Goal: Information Seeking & Learning: Learn about a topic

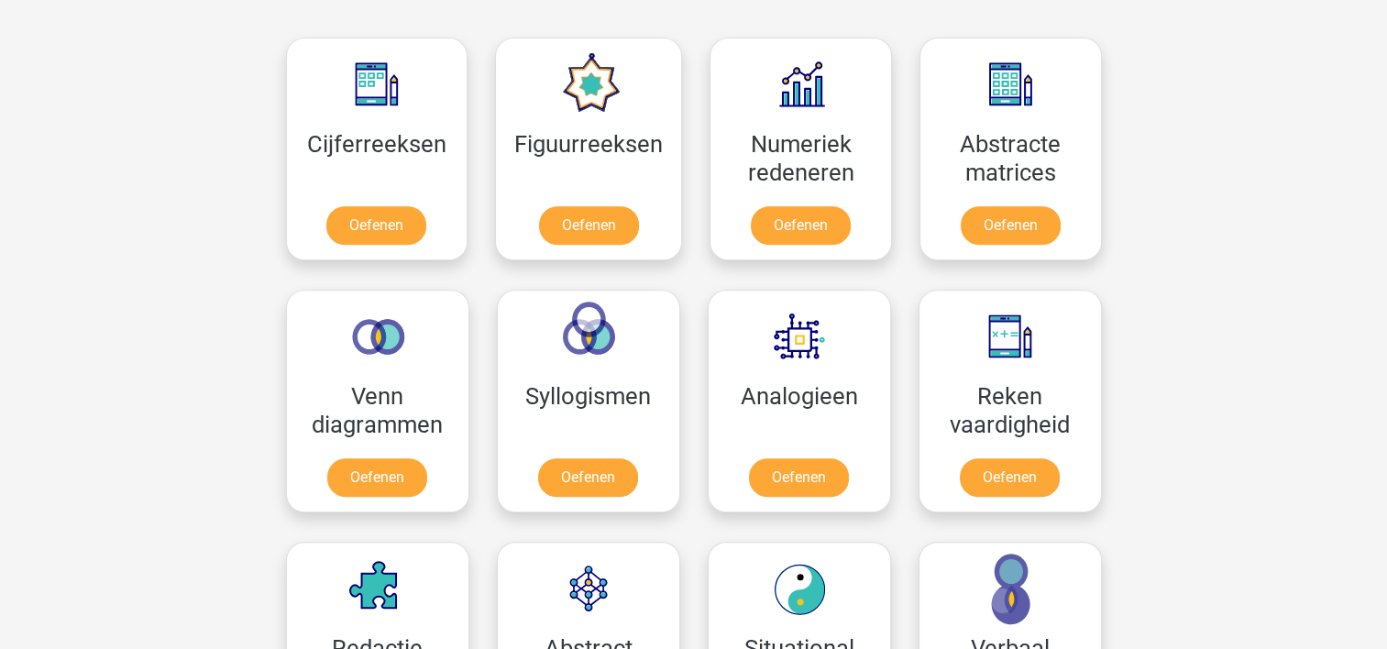
scroll to position [825, 0]
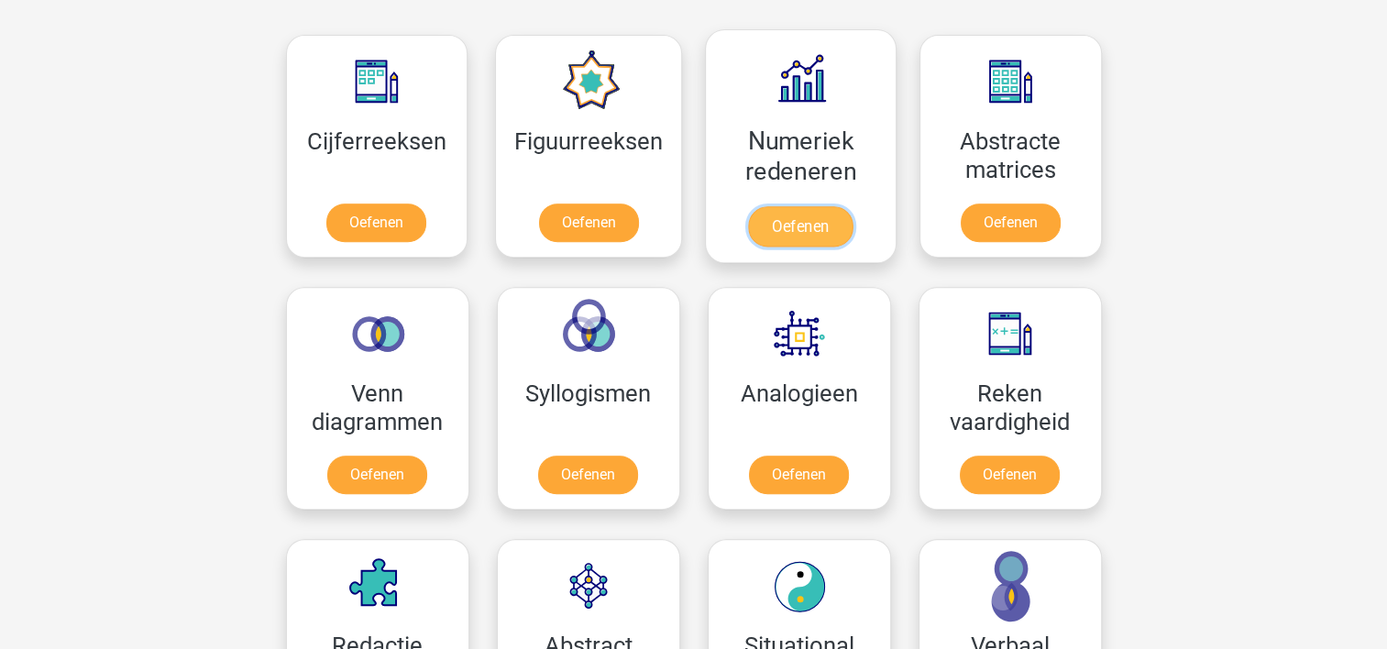
click at [801, 206] on link "Oefenen" at bounding box center [800, 226] width 105 height 40
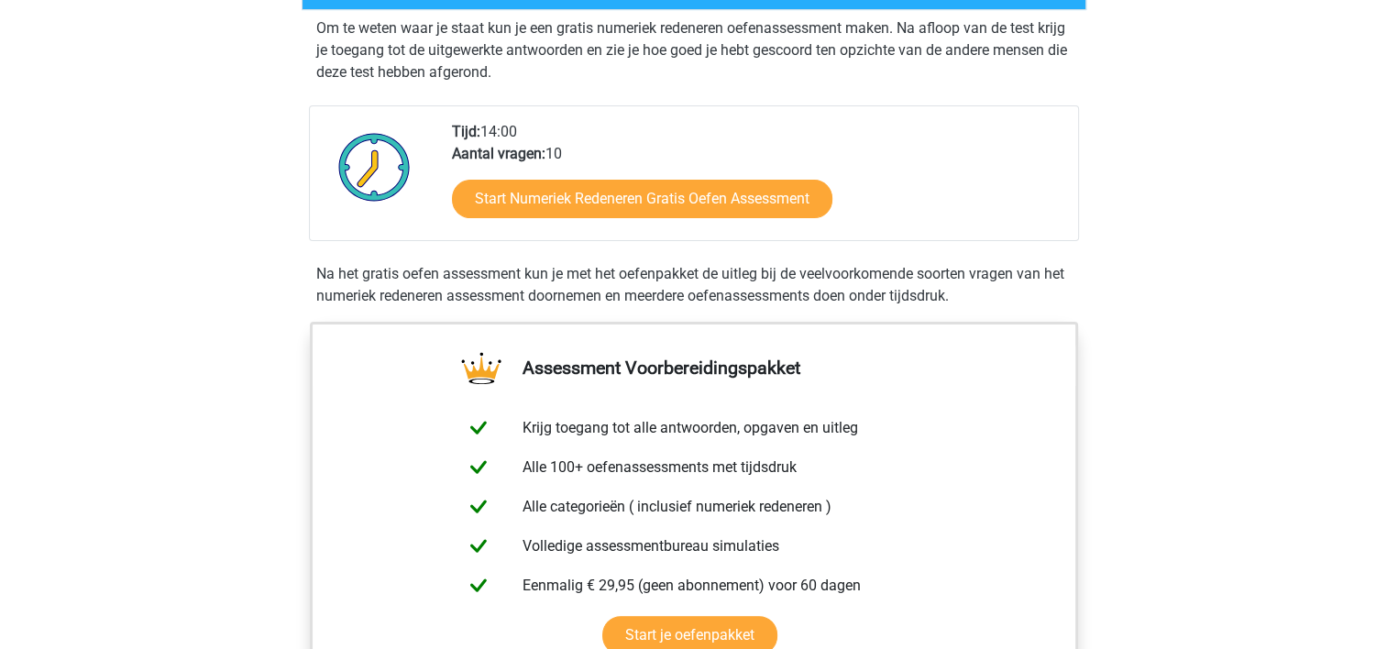
scroll to position [367, 0]
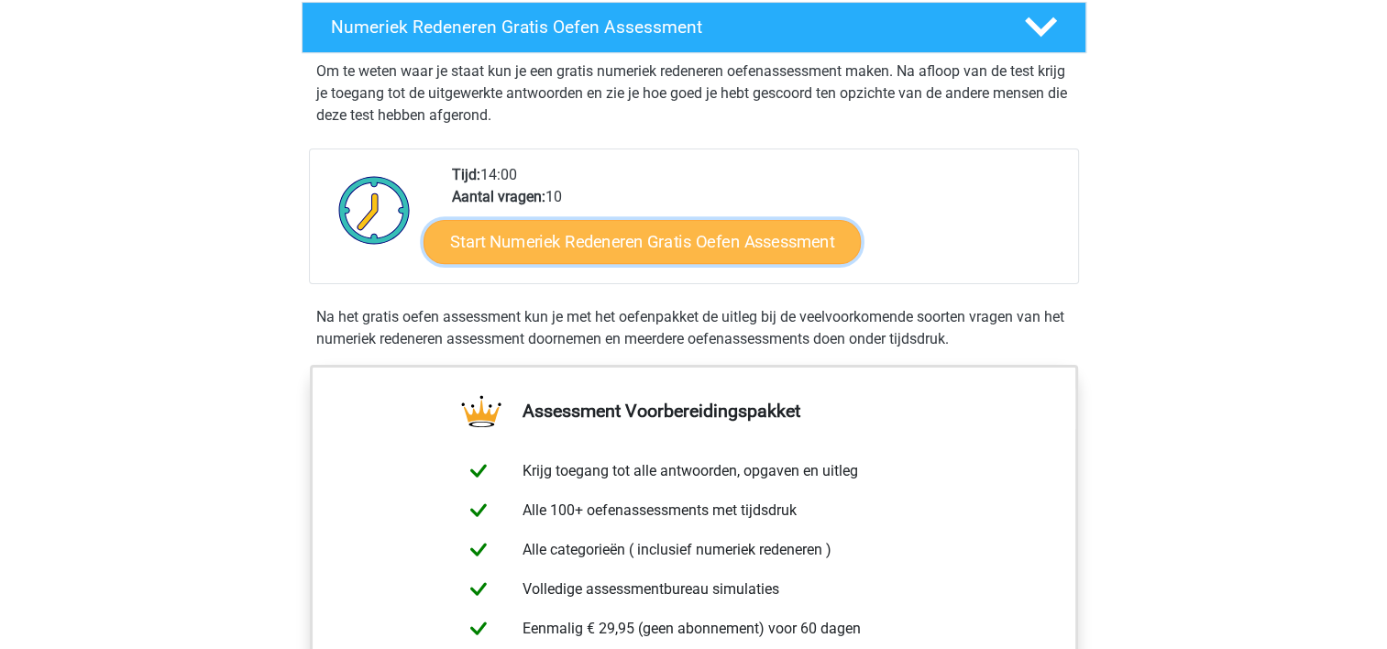
click at [646, 241] on link "Start Numeriek Redeneren Gratis Oefen Assessment" at bounding box center [642, 241] width 437 height 44
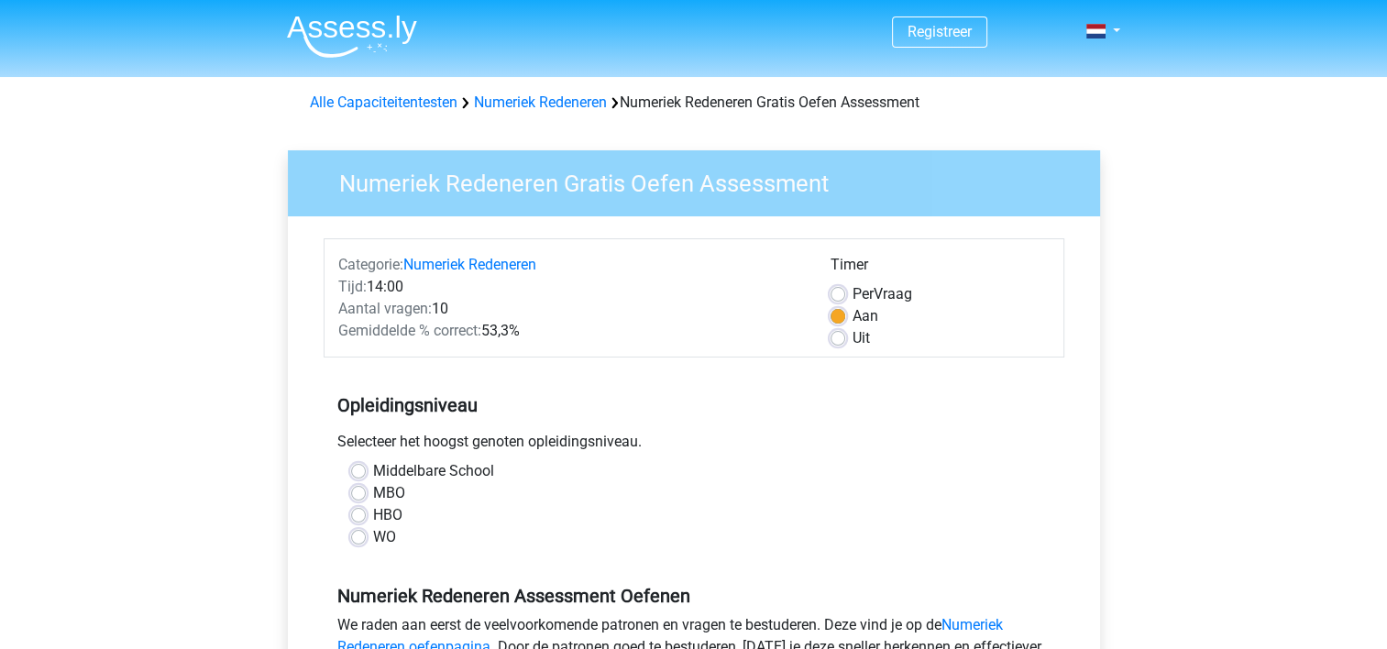
click at [373, 513] on label "HBO" at bounding box center [387, 515] width 29 height 22
click at [354, 513] on input "HBO" at bounding box center [358, 513] width 15 height 18
radio input "true"
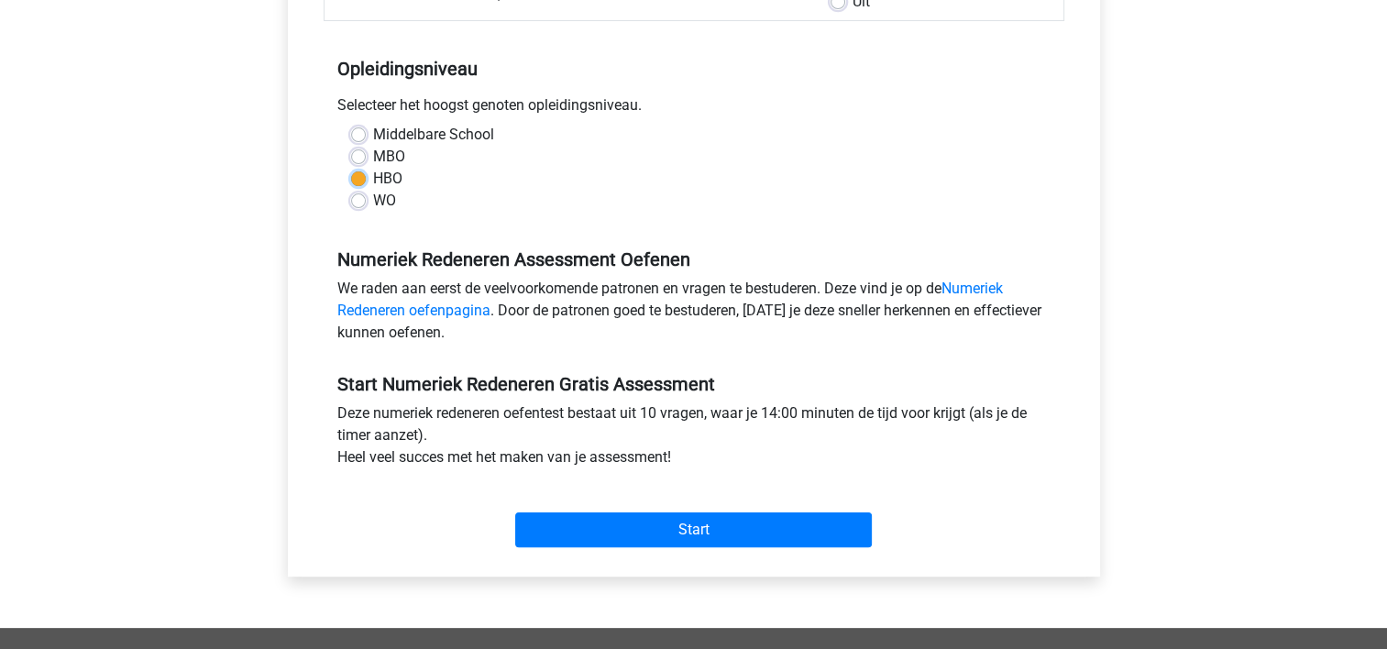
scroll to position [458, 0]
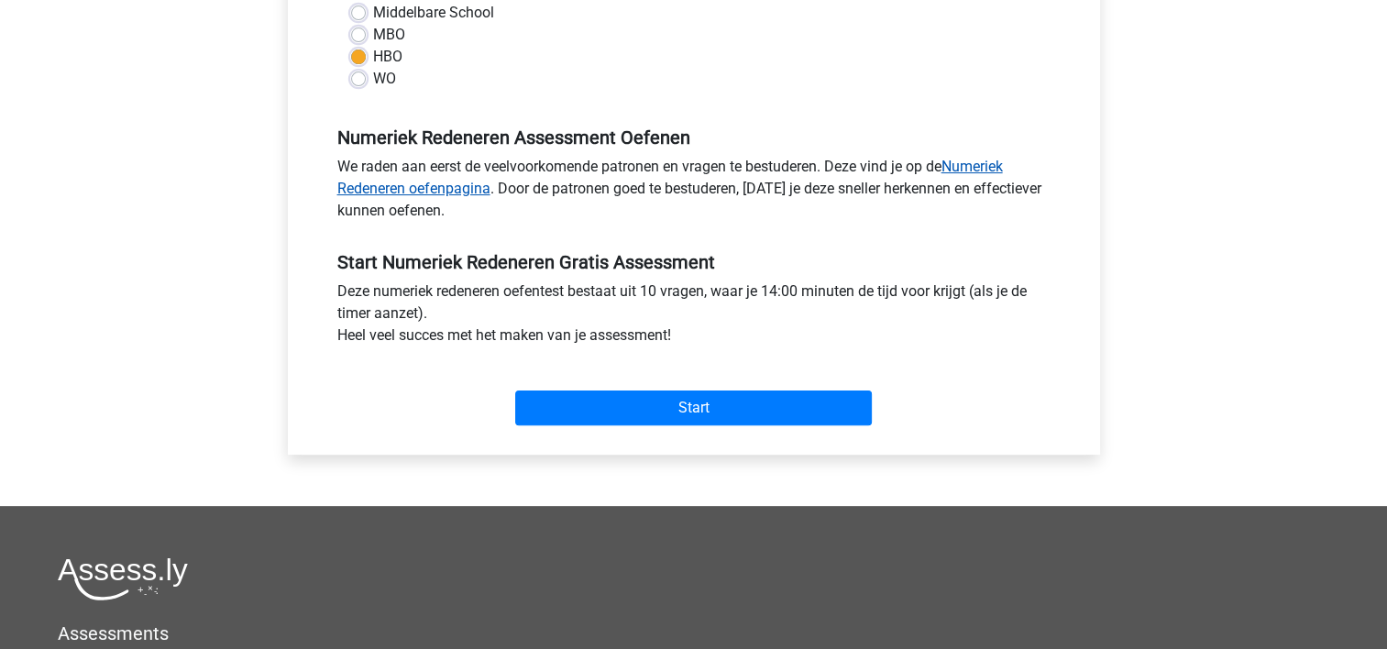
click at [983, 164] on link "Numeriek Redeneren oefenpagina" at bounding box center [670, 177] width 666 height 39
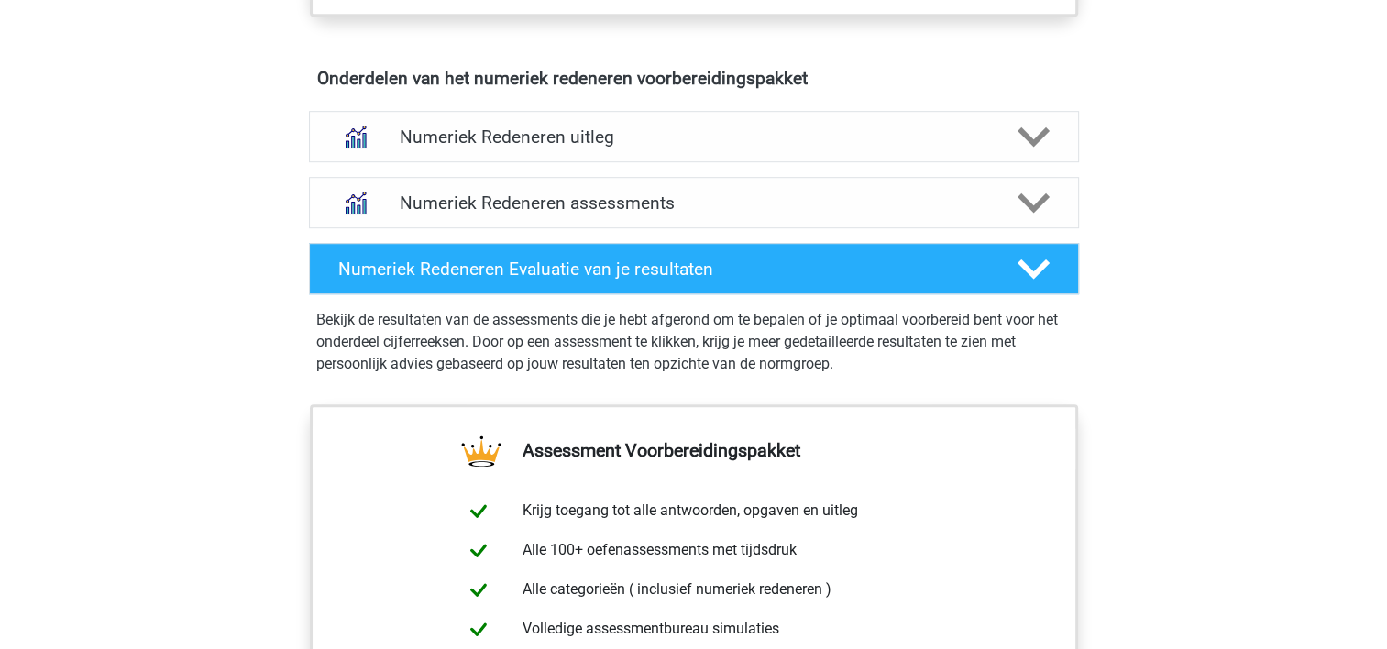
scroll to position [1100, 0]
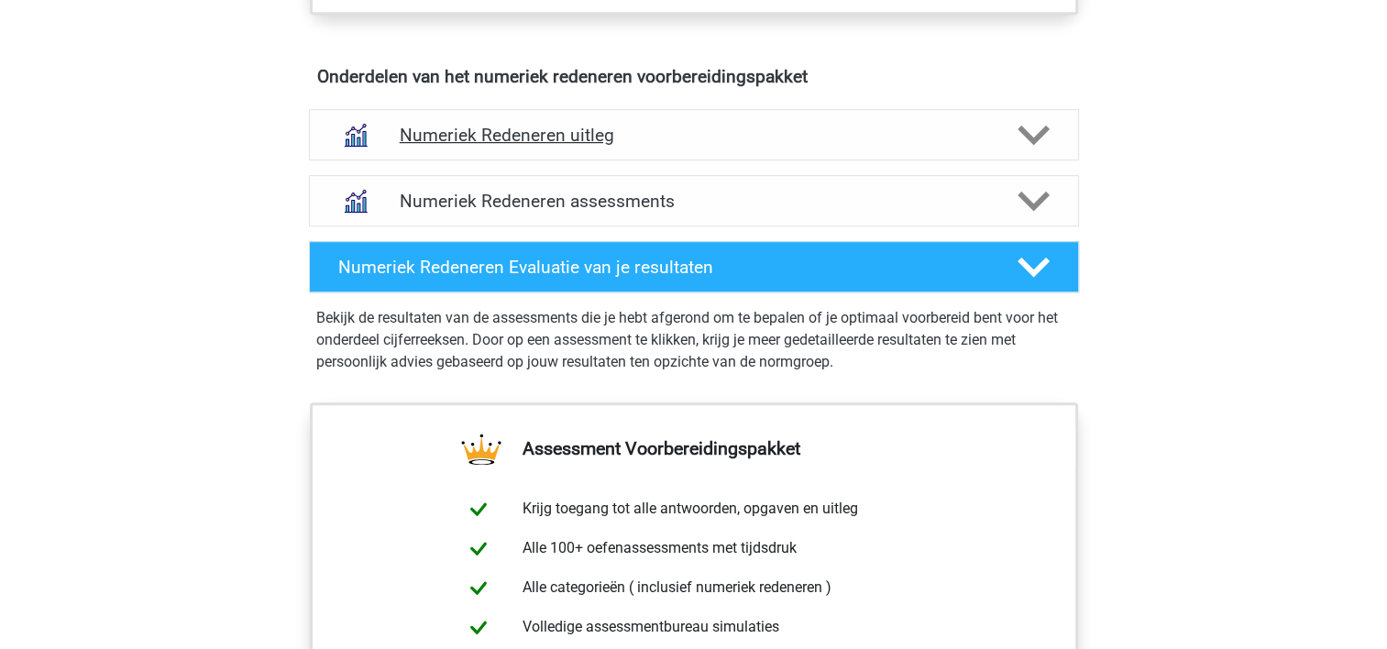
click at [542, 132] on h4 "Numeriek Redeneren uitleg" at bounding box center [694, 135] width 589 height 21
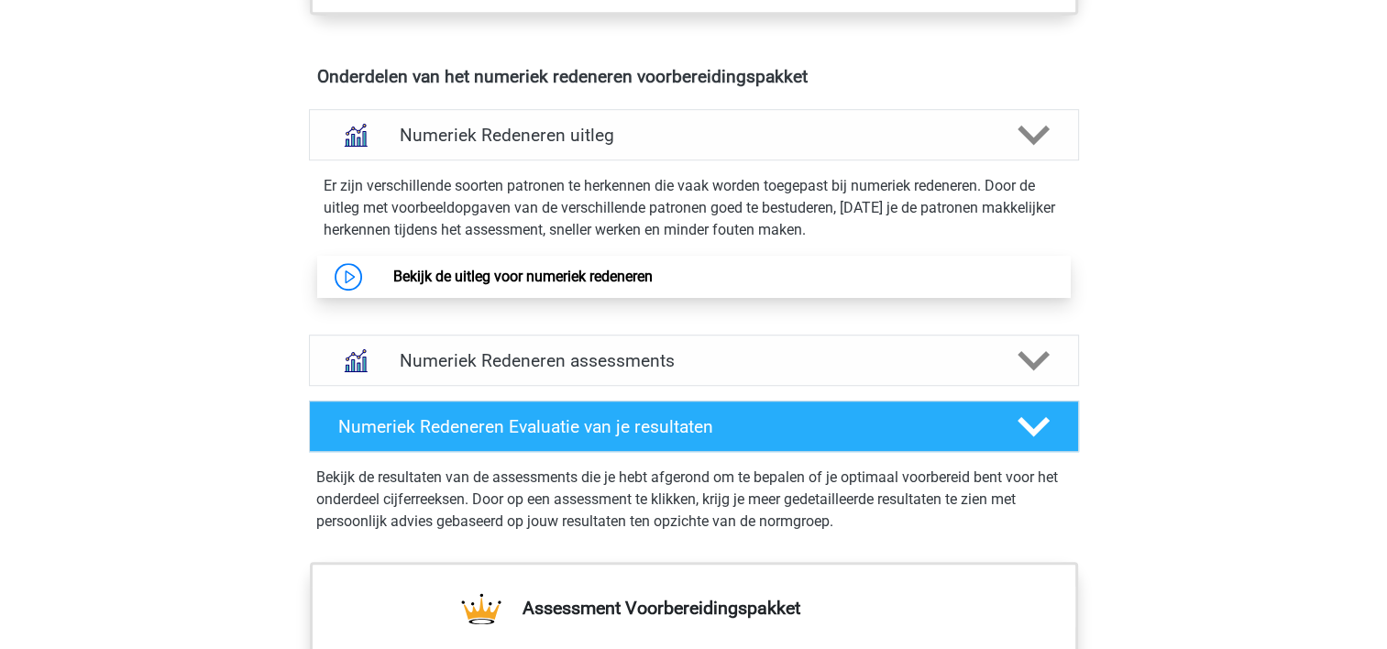
click at [561, 277] on link "Bekijk de uitleg voor numeriek redeneren" at bounding box center [522, 276] width 259 height 17
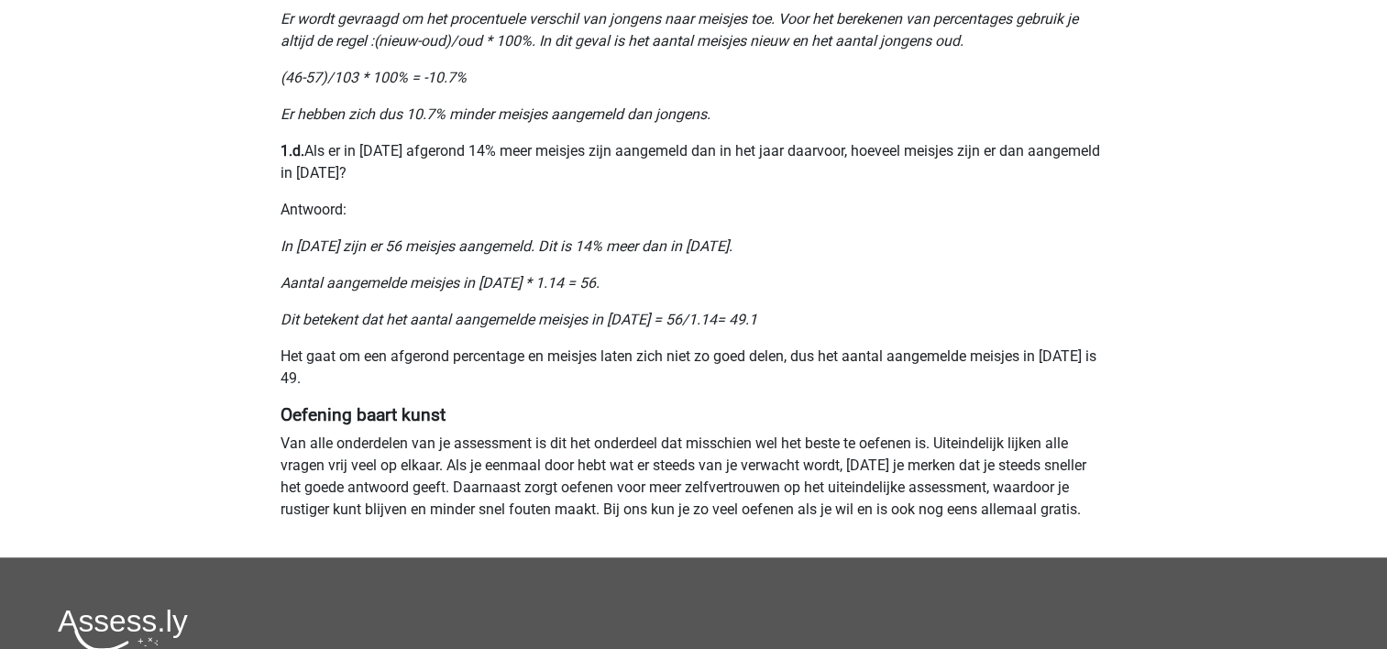
scroll to position [1467, 0]
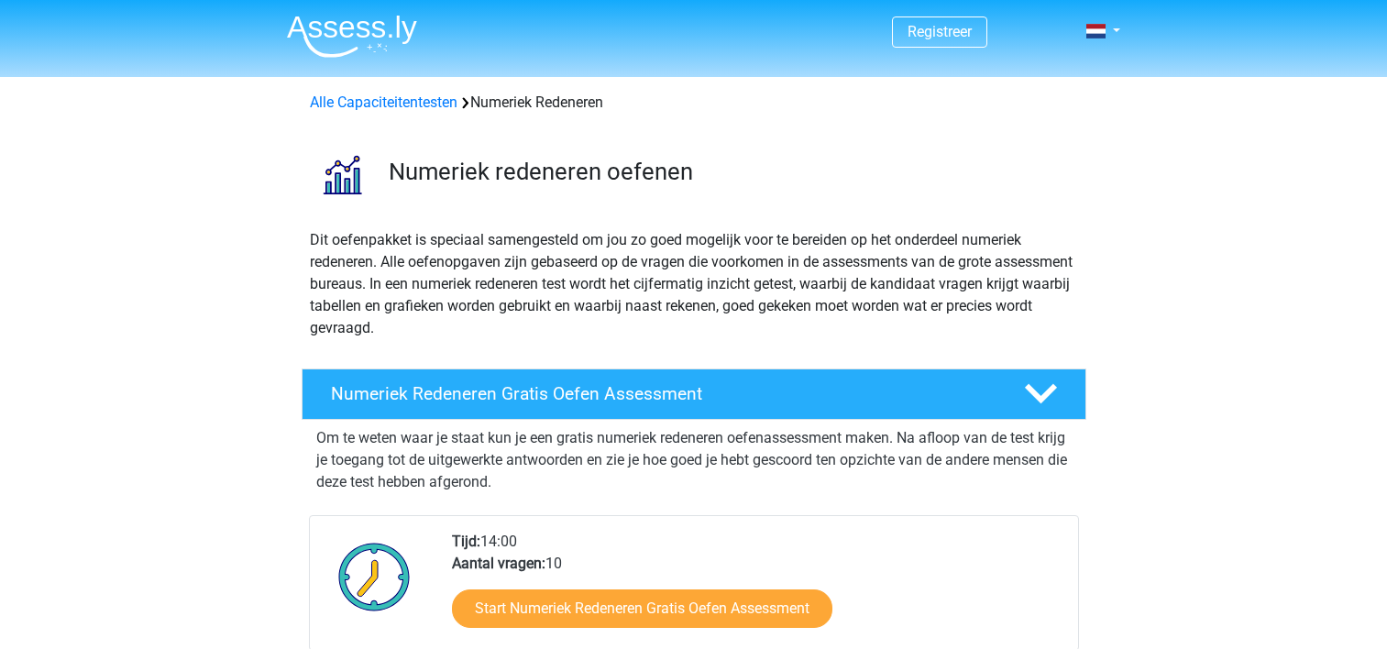
scroll to position [367, 0]
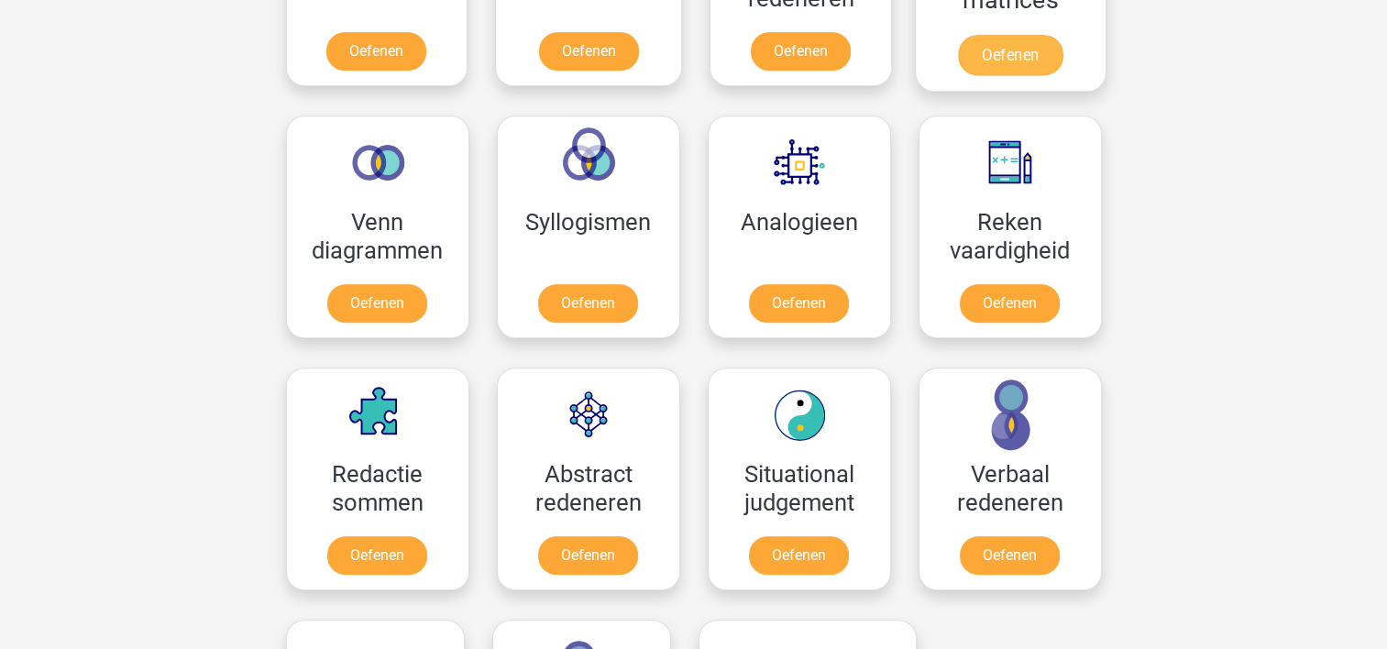
scroll to position [1009, 0]
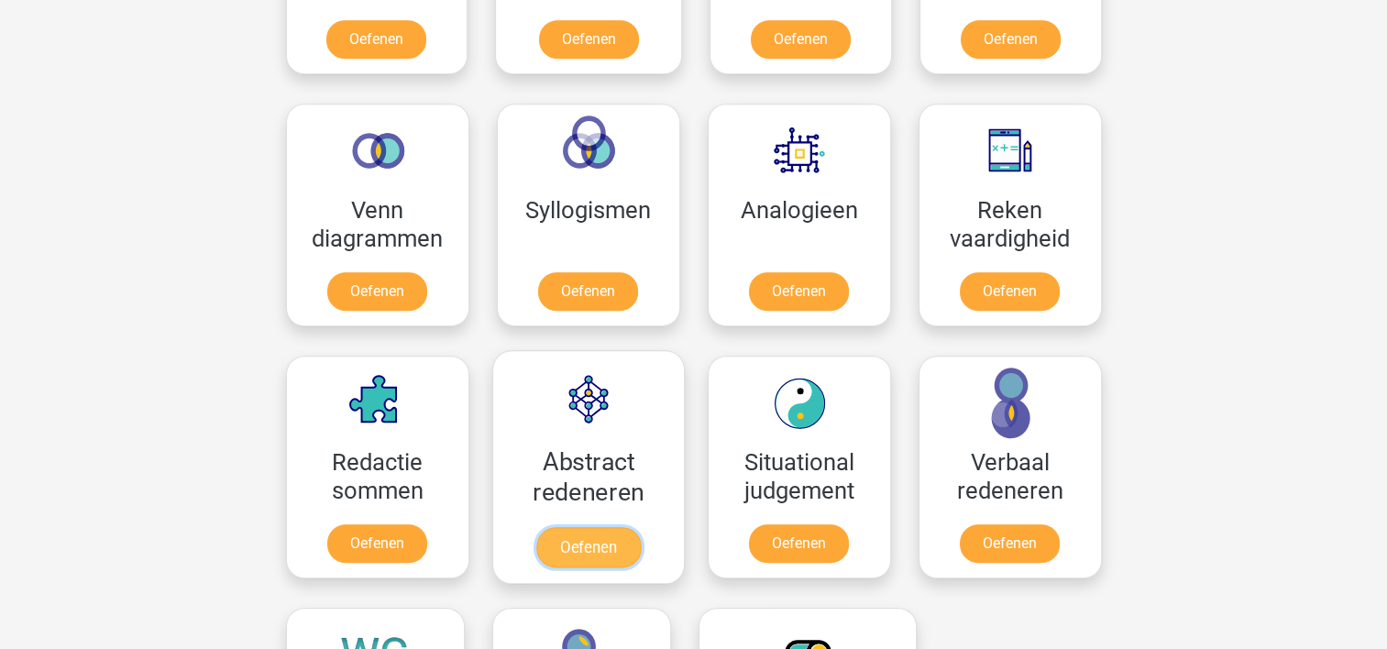
click at [594, 527] on link "Oefenen" at bounding box center [587, 547] width 105 height 40
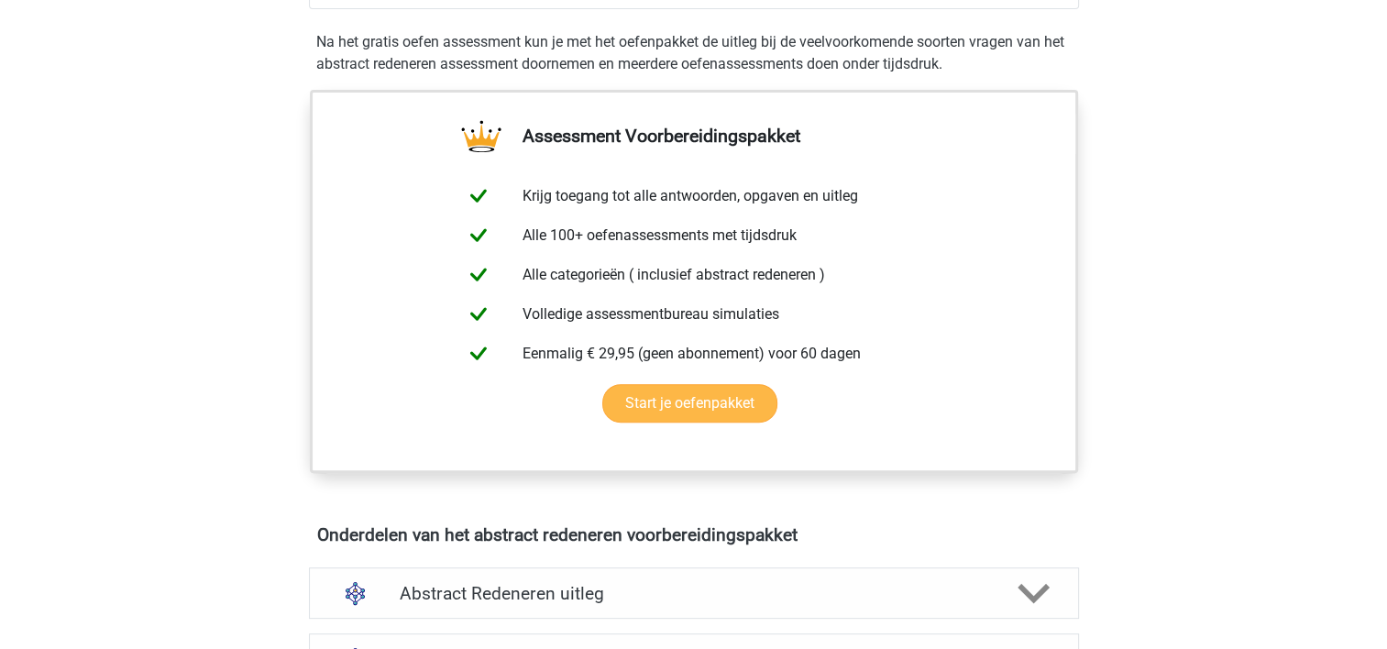
scroll to position [825, 0]
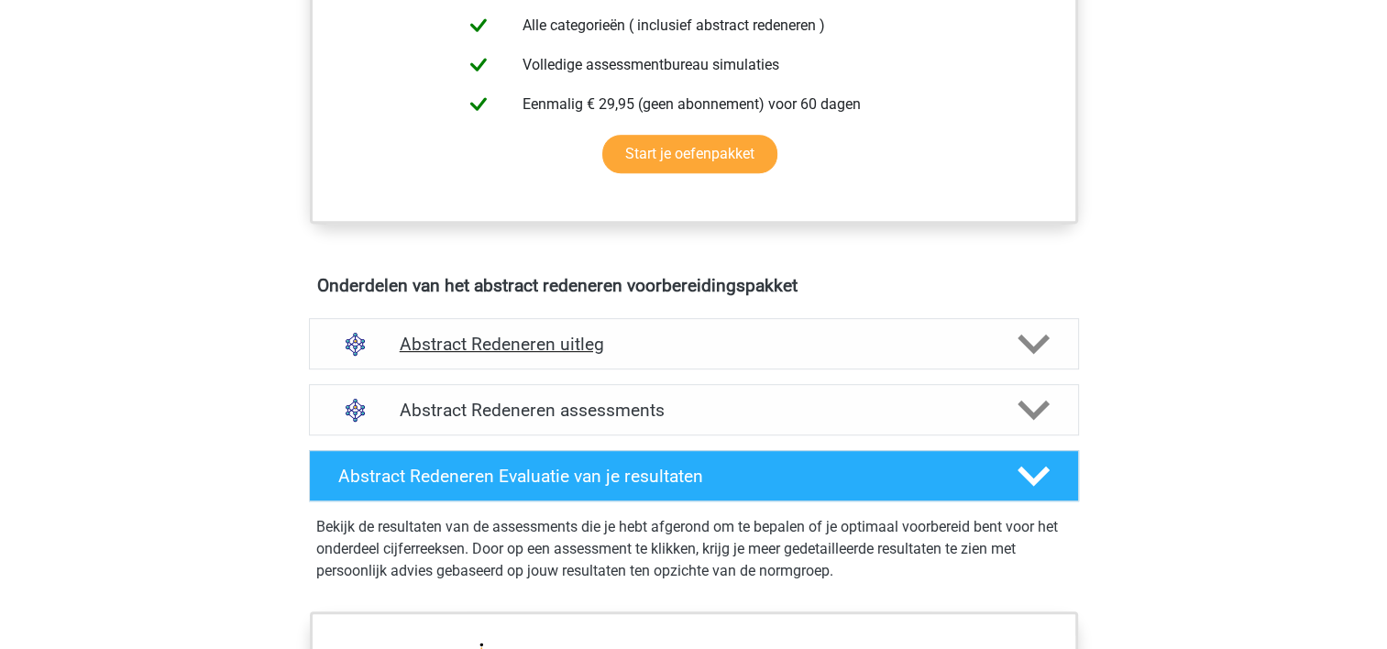
click at [480, 341] on h4 "Abstract Redeneren uitleg" at bounding box center [694, 344] width 589 height 21
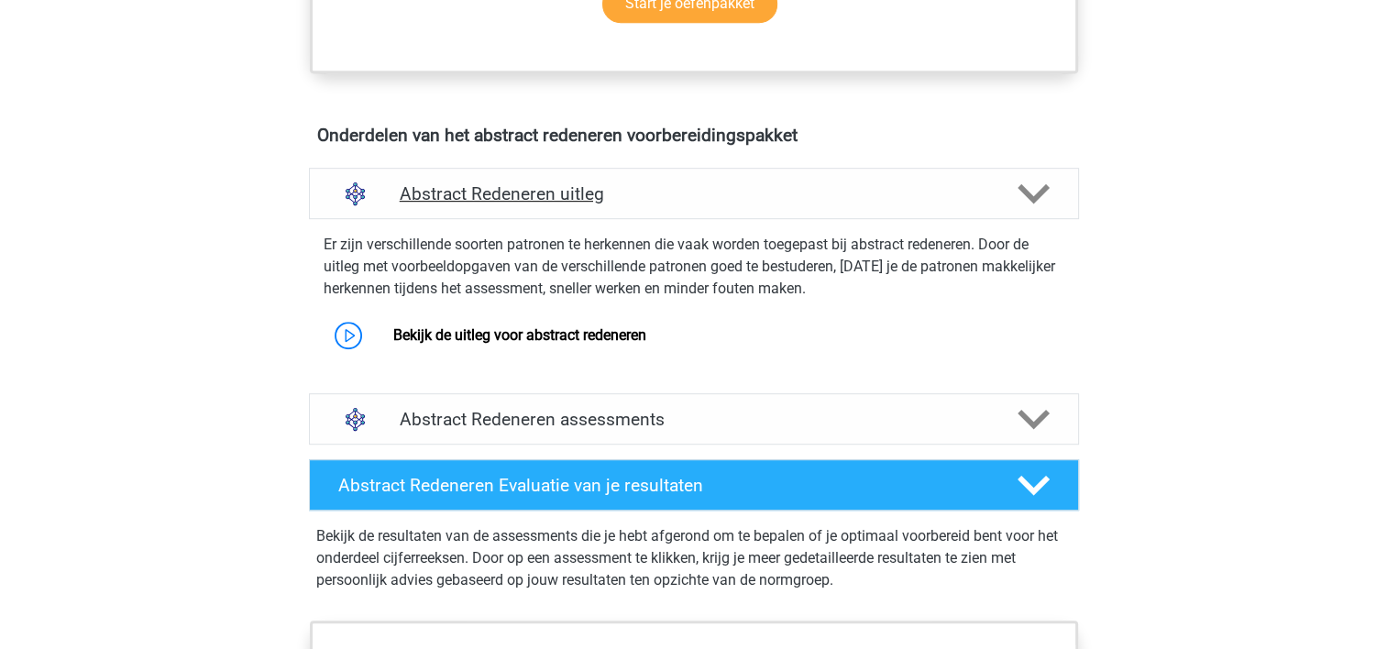
scroll to position [1009, 0]
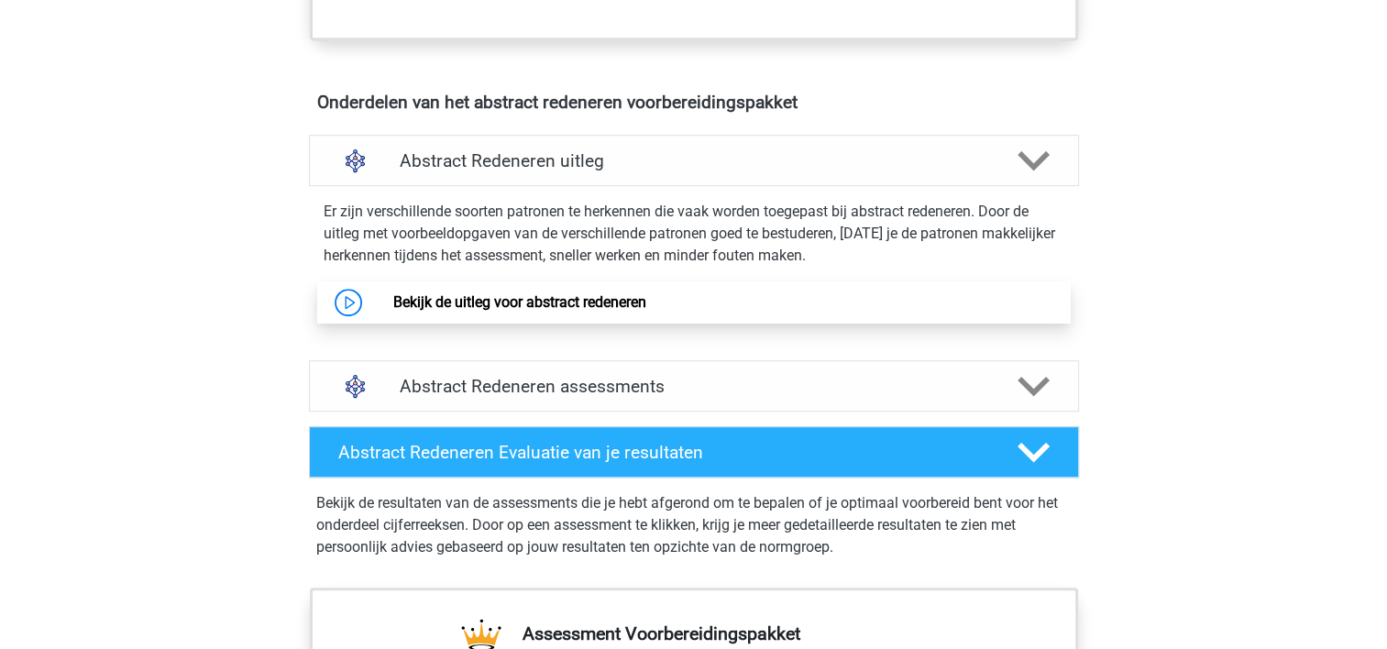
click at [522, 304] on link "Bekijk de uitleg voor abstract redeneren" at bounding box center [519, 301] width 253 height 17
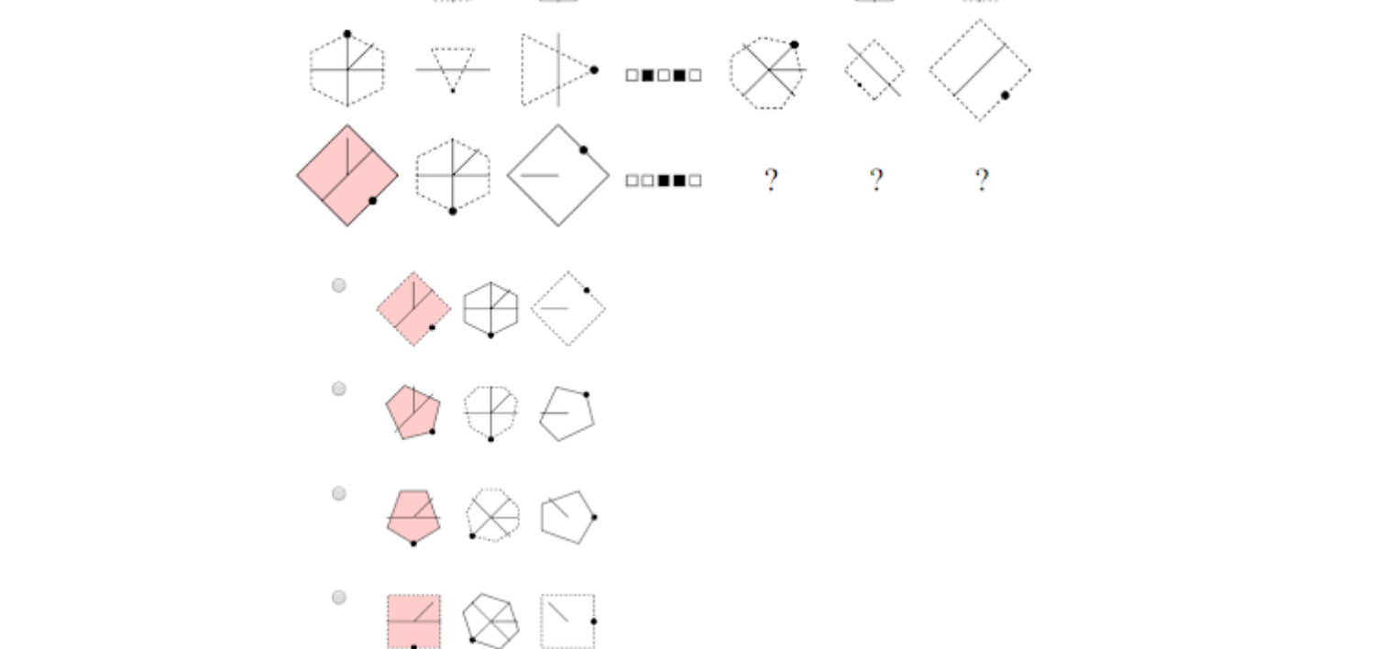
scroll to position [825, 0]
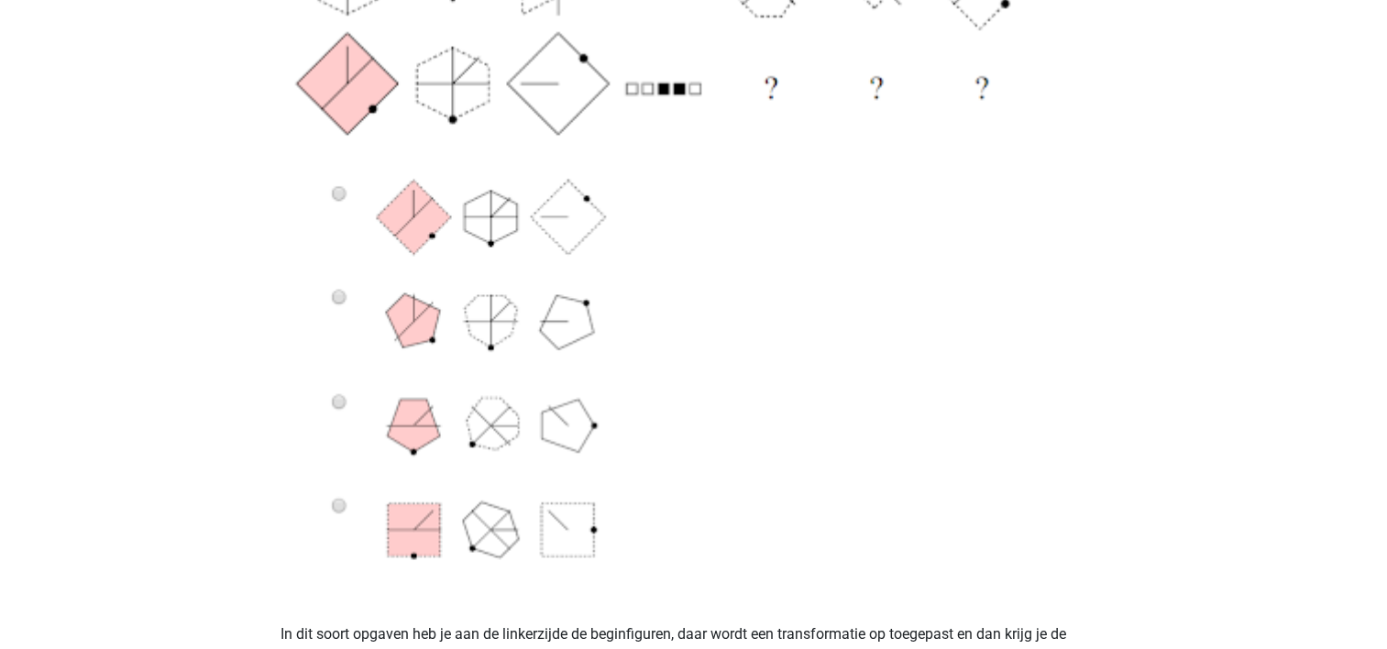
click at [336, 505] on img at bounding box center [694, 116] width 827 height 941
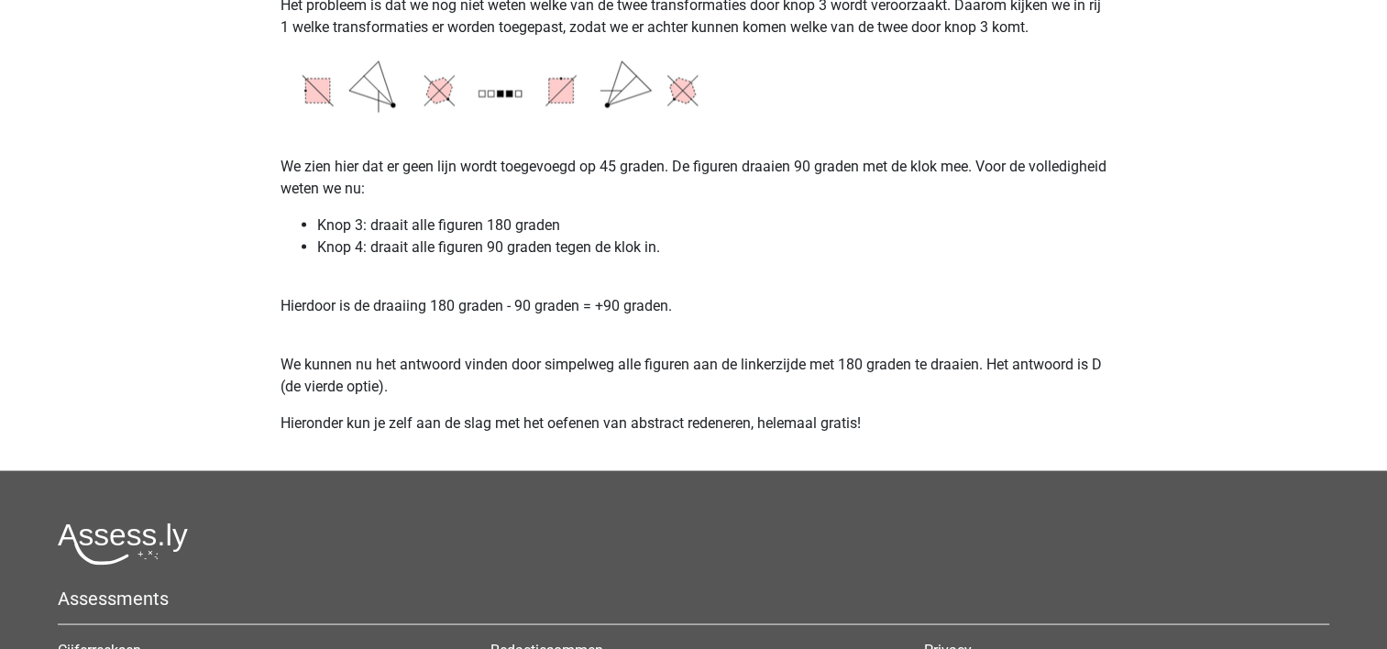
scroll to position [3301, 0]
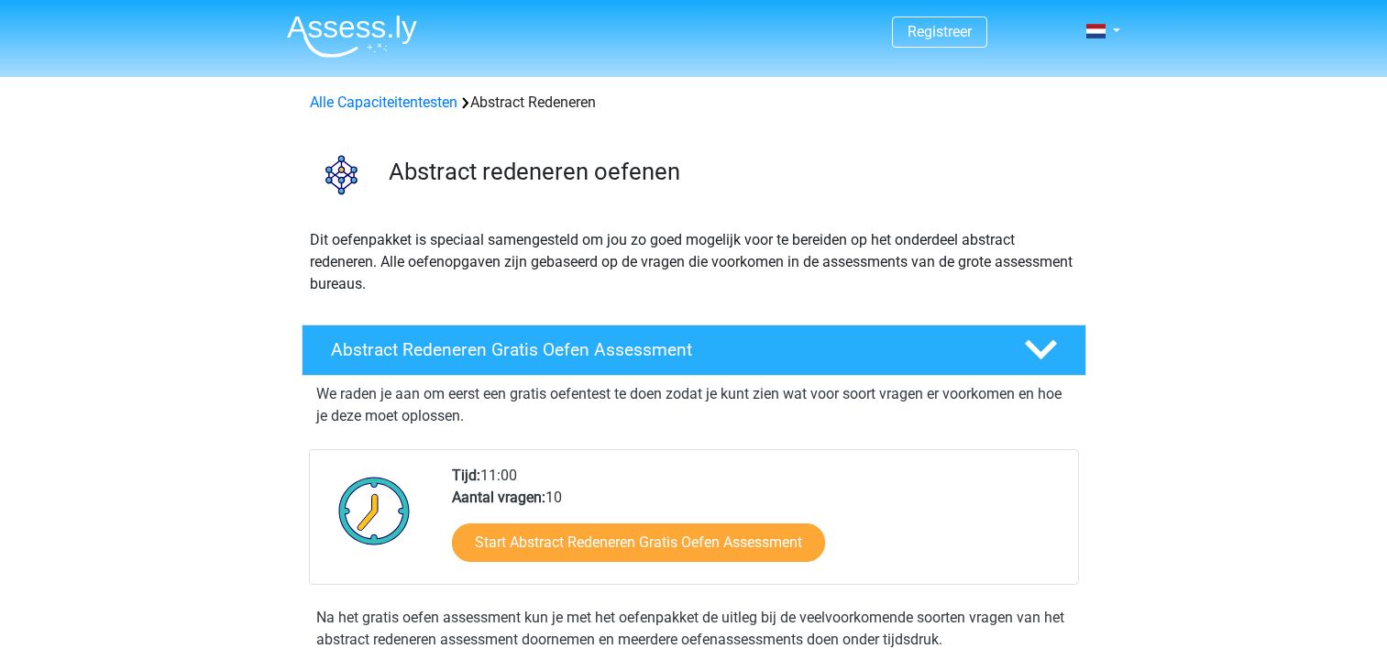
scroll to position [1009, 0]
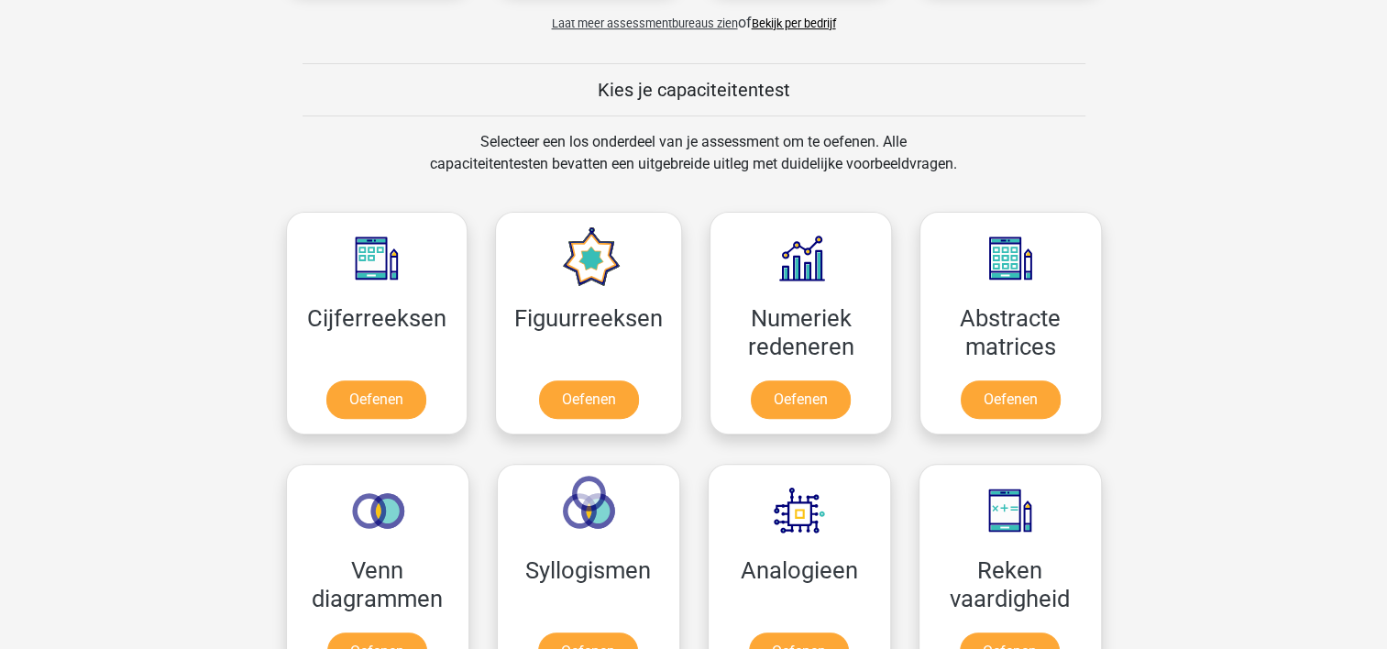
scroll to position [642, 0]
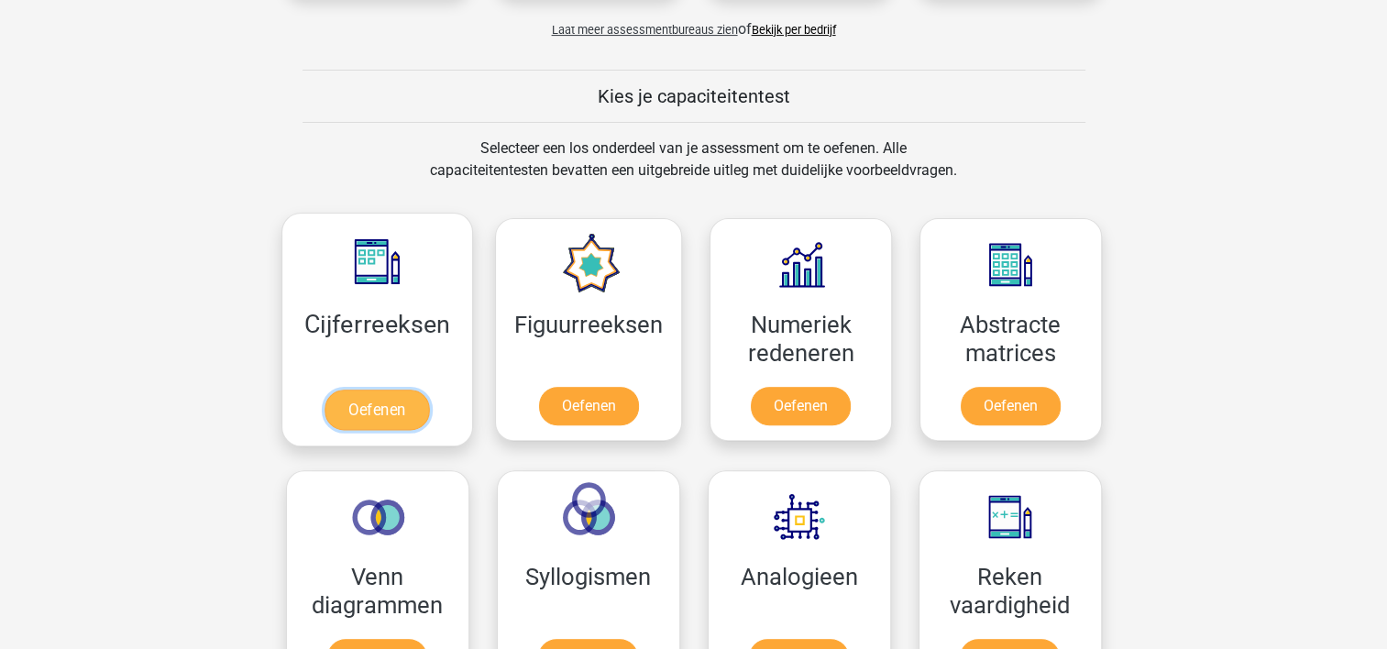
click at [378, 390] on link "Oefenen" at bounding box center [377, 410] width 105 height 40
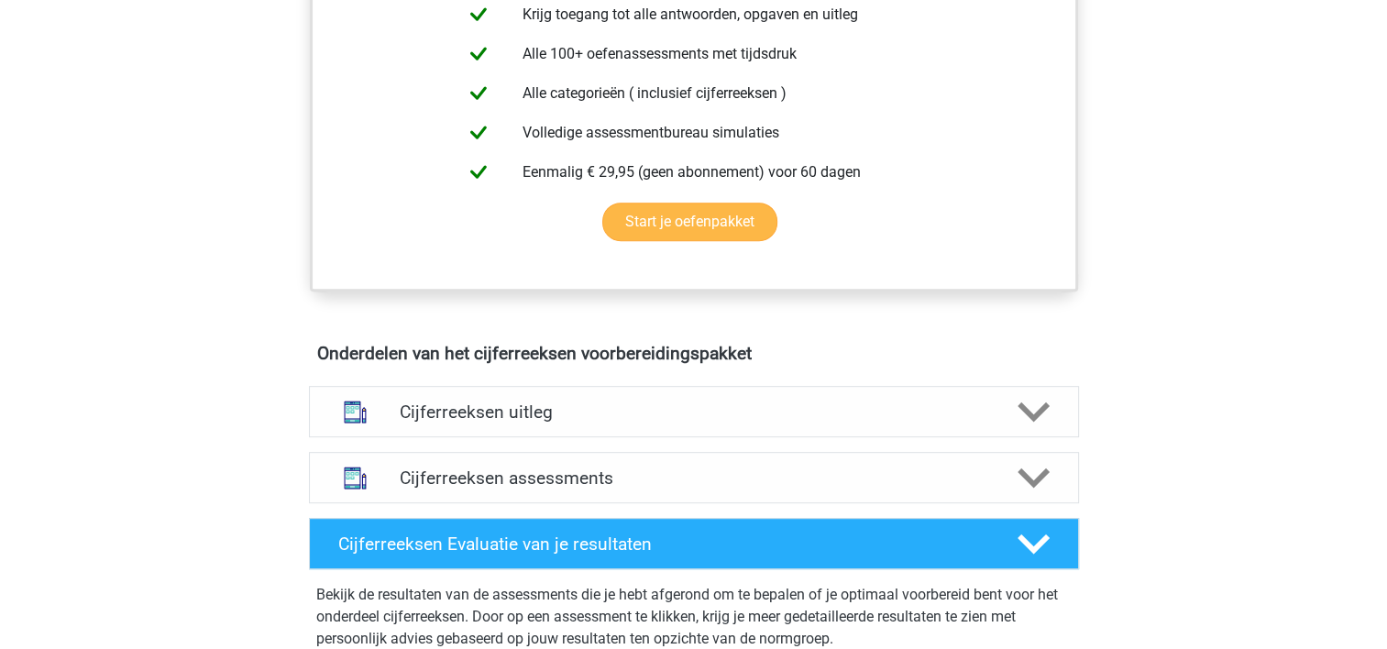
scroll to position [917, 0]
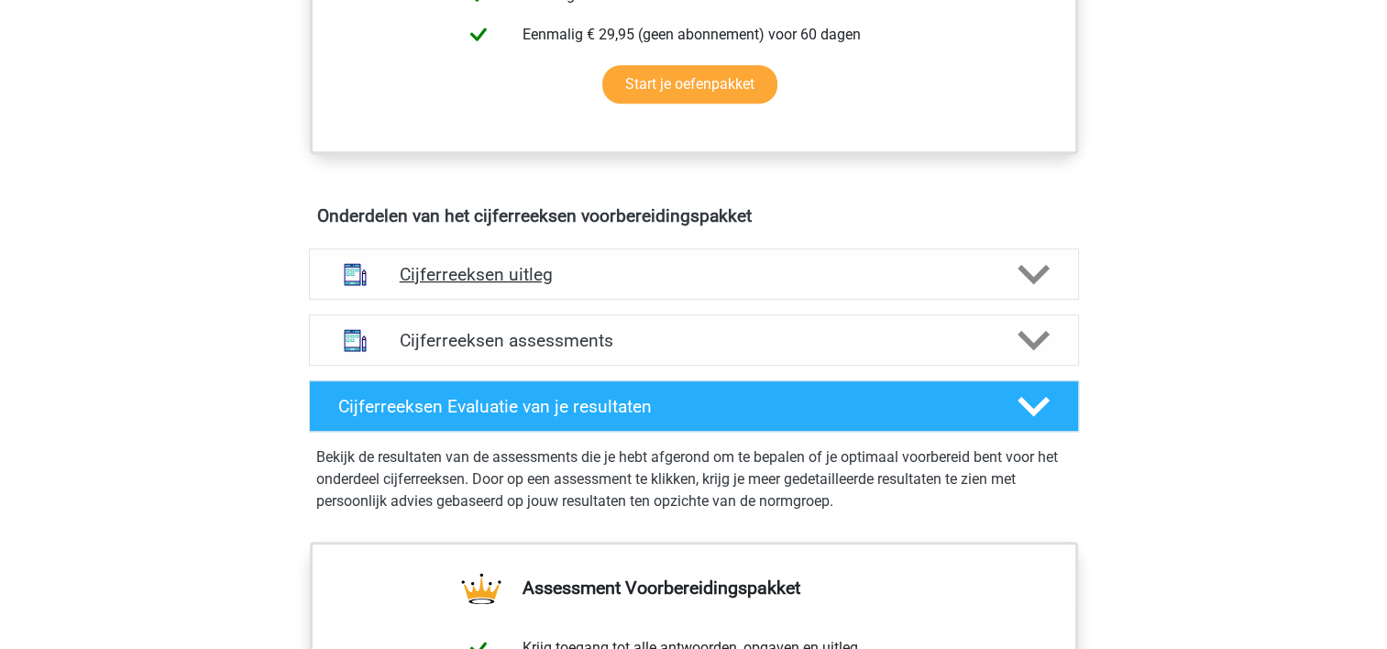
click at [513, 285] on h4 "Cijferreeksen uitleg" at bounding box center [694, 274] width 589 height 21
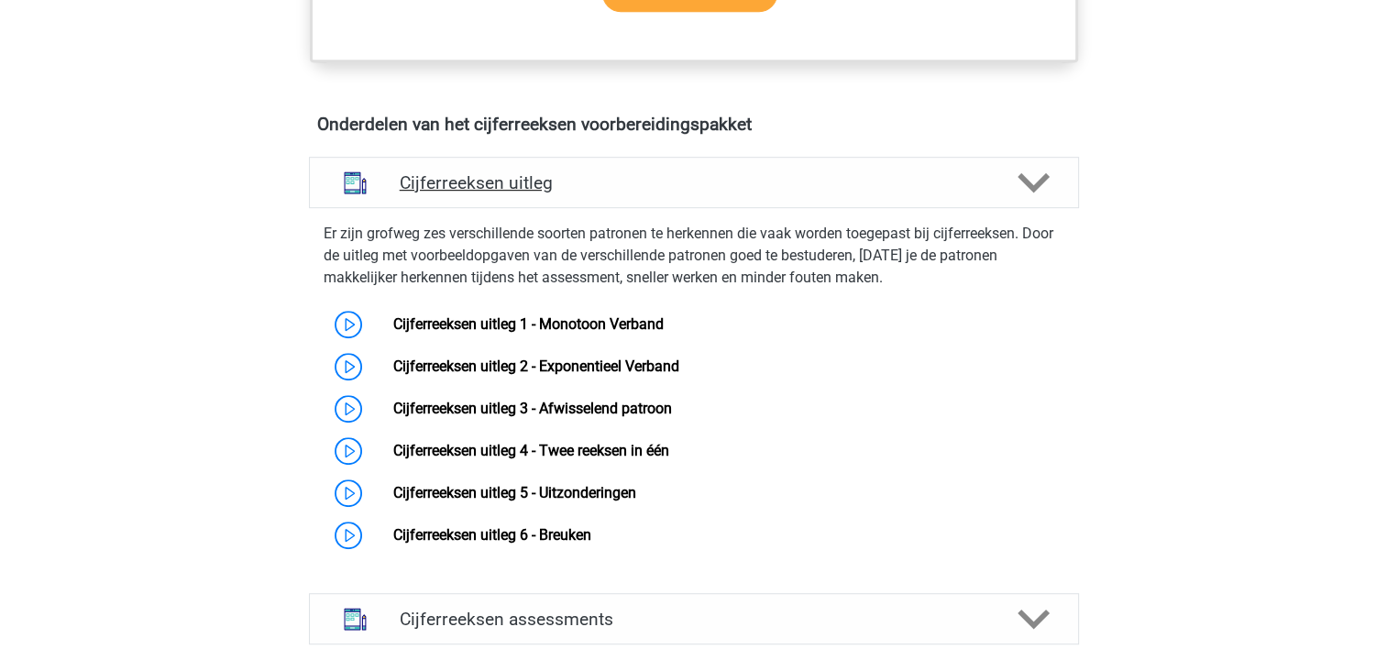
scroll to position [1009, 0]
click at [600, 333] on link "Cijferreeksen uitleg 1 - Monotoon Verband" at bounding box center [528, 323] width 270 height 17
click at [634, 375] on link "Cijferreeksen uitleg 2 - Exponentieel Verband" at bounding box center [536, 366] width 286 height 17
click at [612, 417] on link "Cijferreeksen uitleg 3 - Afwisselend patroon" at bounding box center [532, 408] width 279 height 17
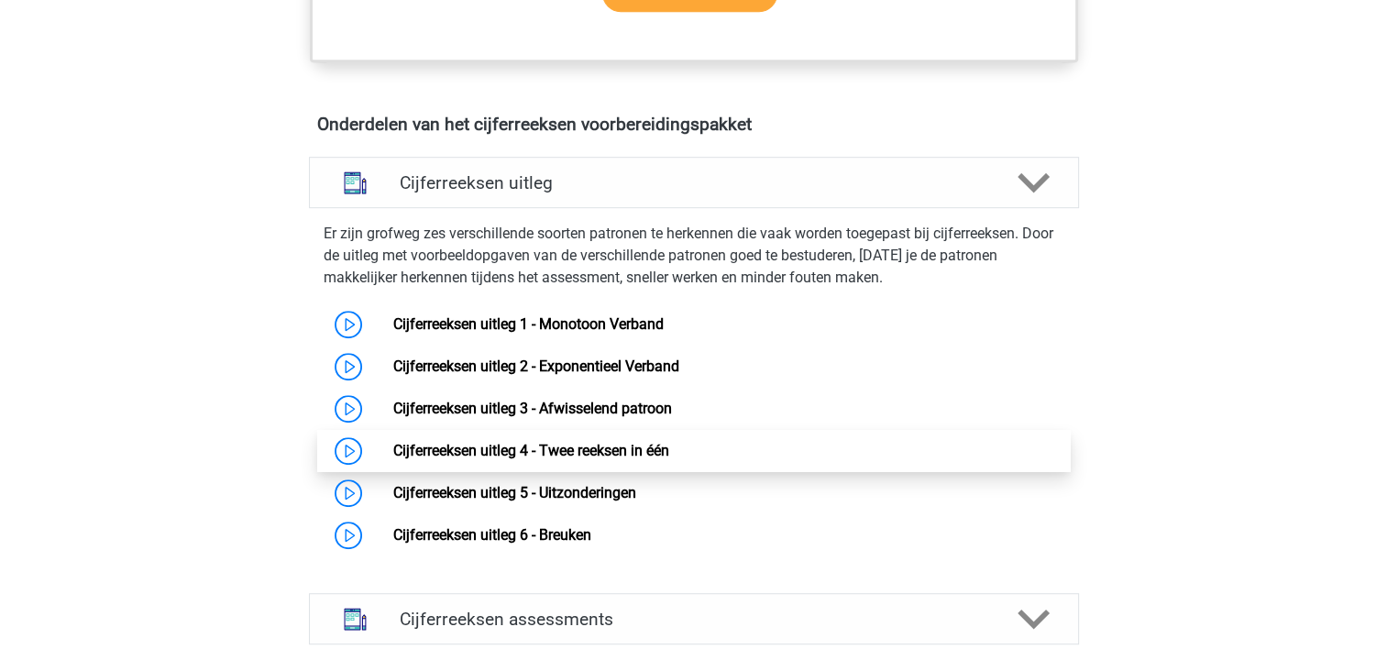
click at [567, 459] on link "Cijferreeksen uitleg 4 - Twee reeksen in één" at bounding box center [531, 450] width 276 height 17
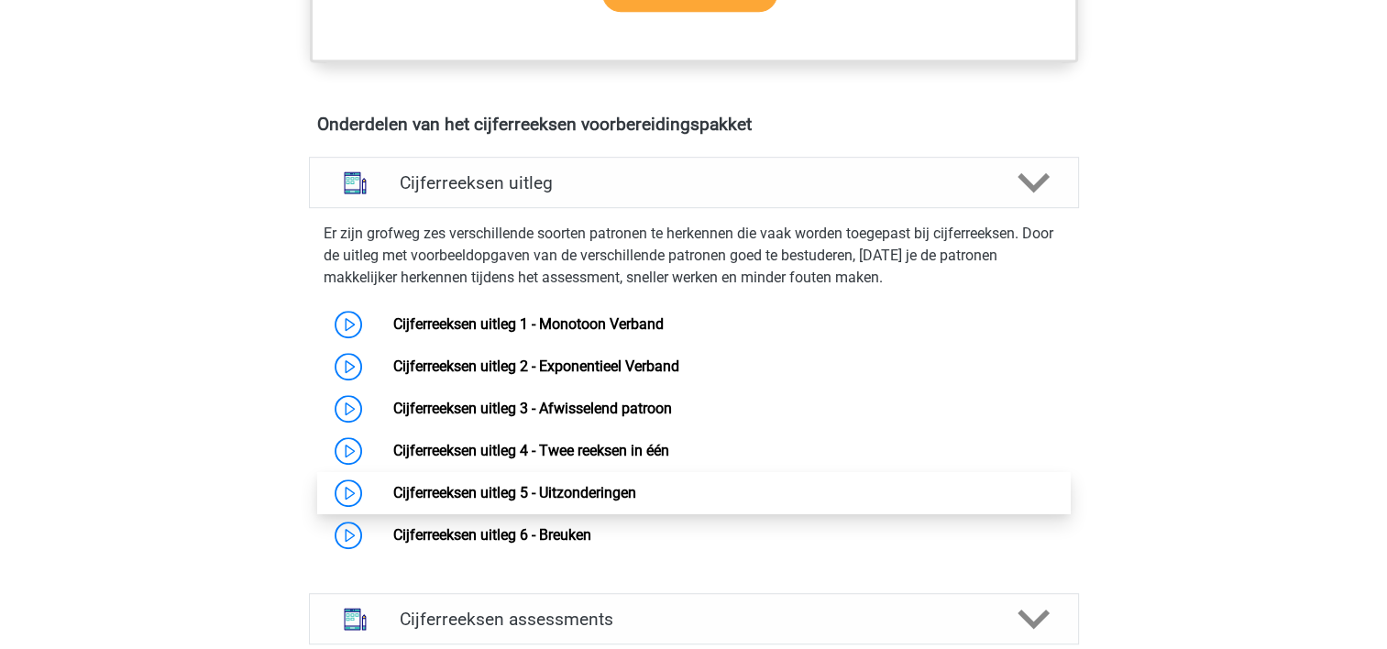
click at [545, 502] on link "Cijferreeksen uitleg 5 - Uitzonderingen" at bounding box center [514, 492] width 243 height 17
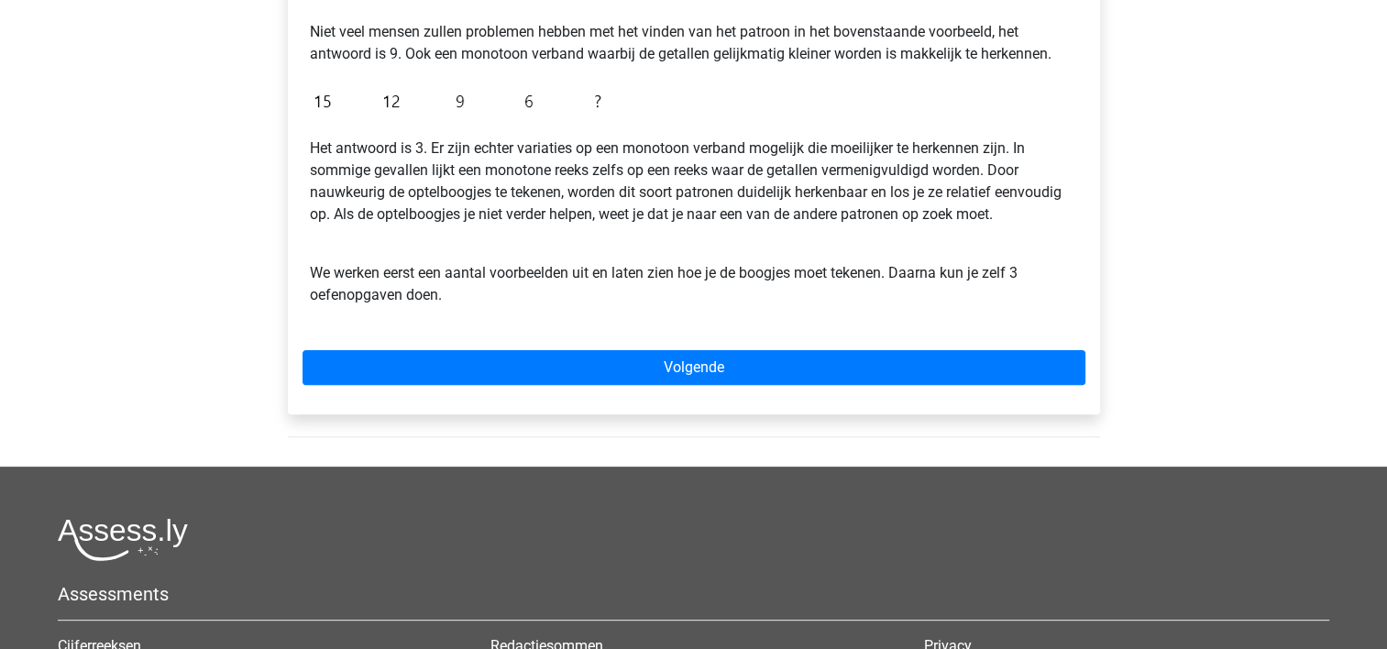
scroll to position [642, 0]
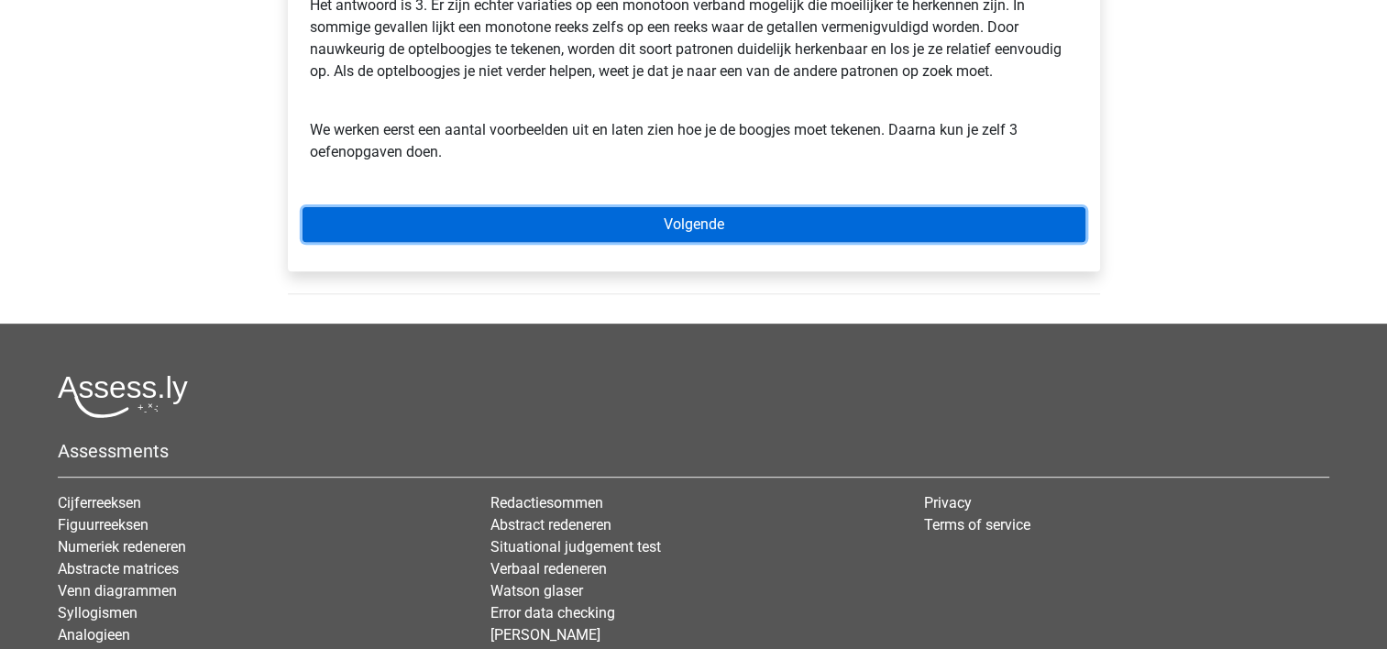
click at [713, 224] on link "Volgende" at bounding box center [694, 224] width 783 height 35
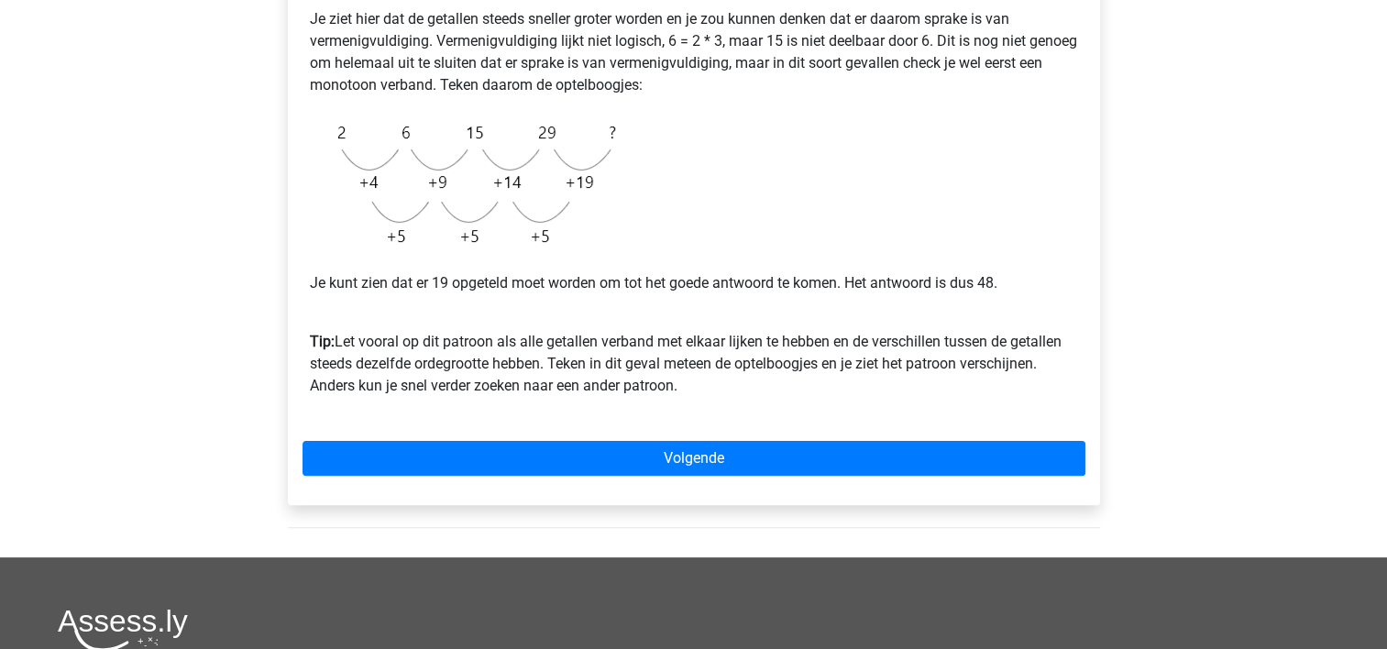
scroll to position [458, 0]
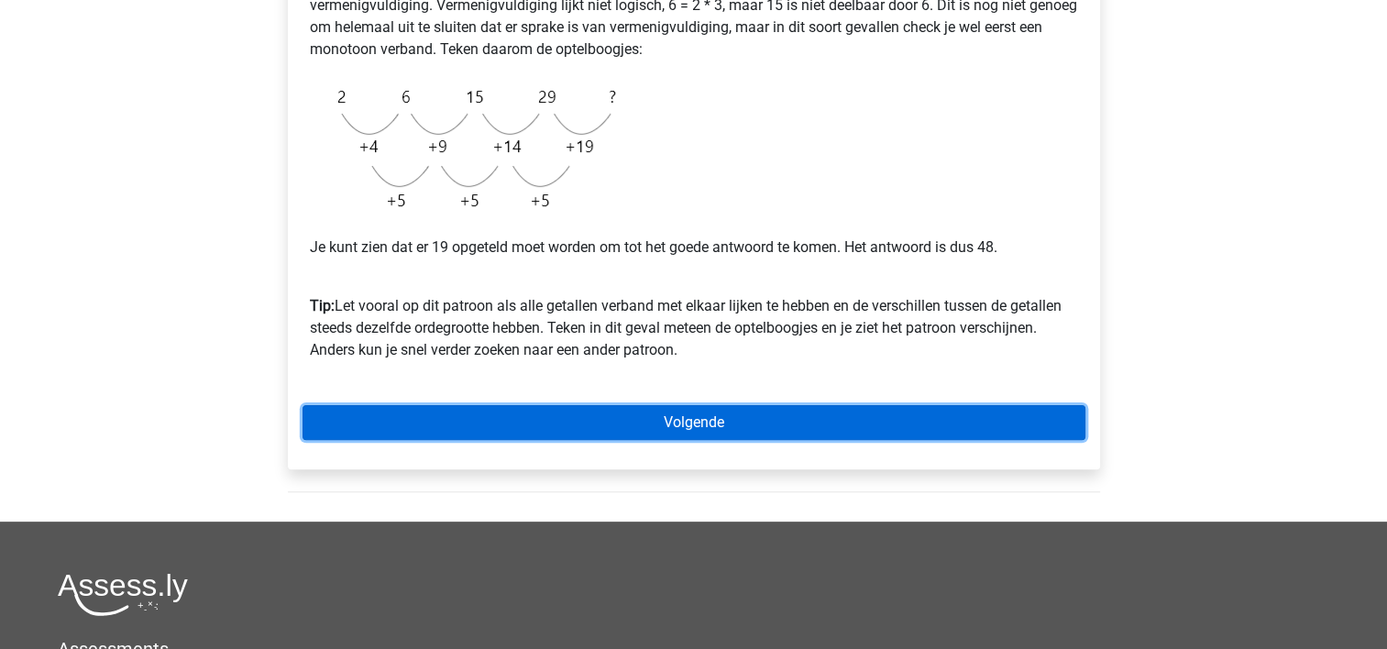
click at [715, 423] on link "Volgende" at bounding box center [694, 422] width 783 height 35
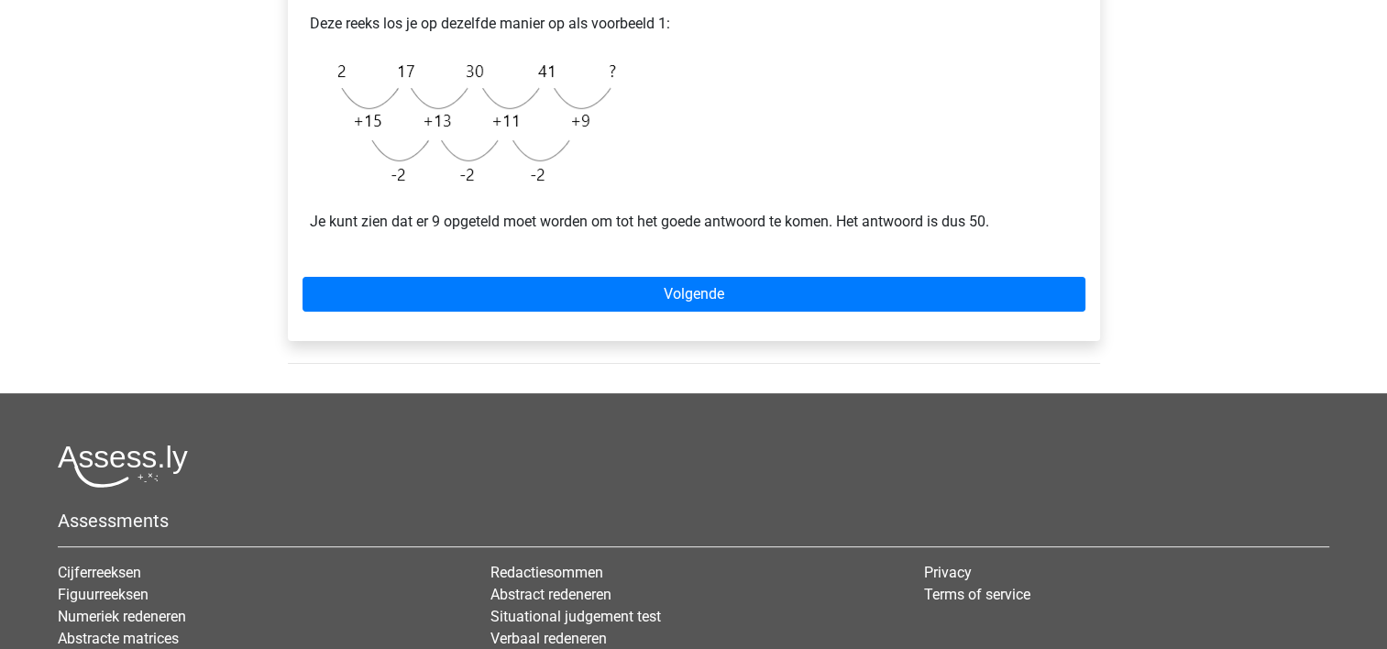
scroll to position [458, 0]
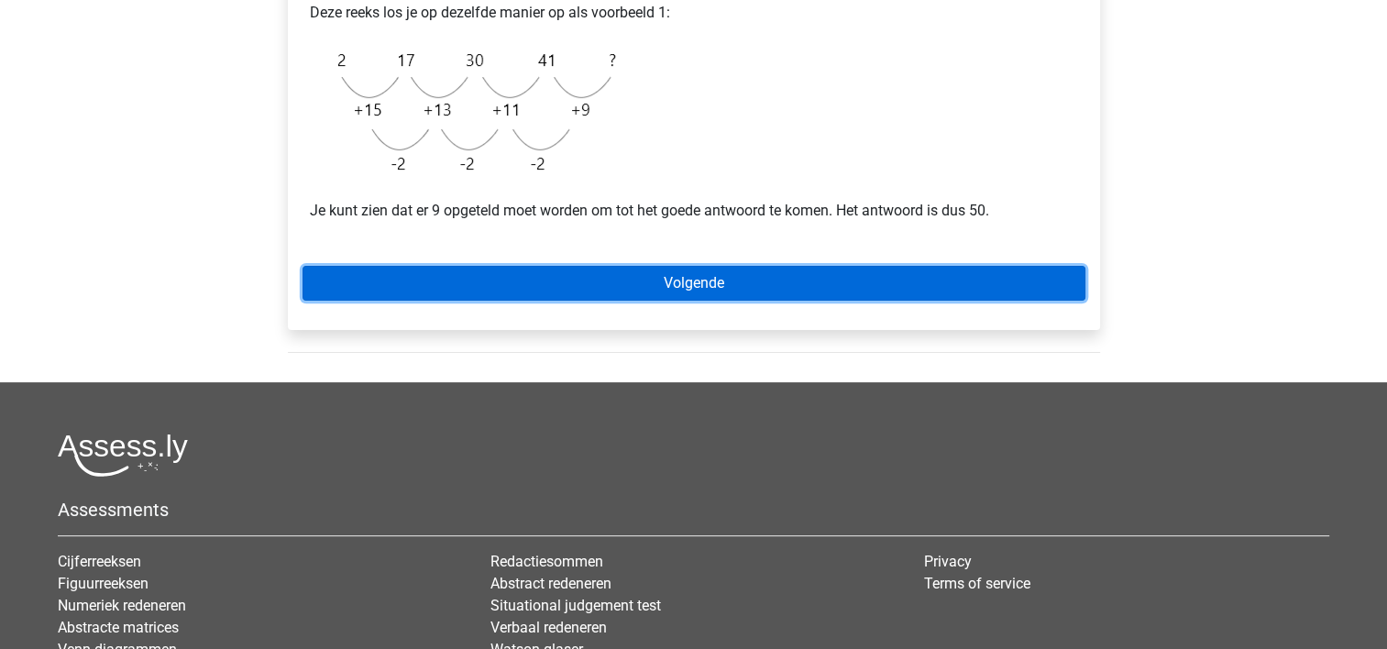
click at [742, 272] on link "Volgende" at bounding box center [694, 283] width 783 height 35
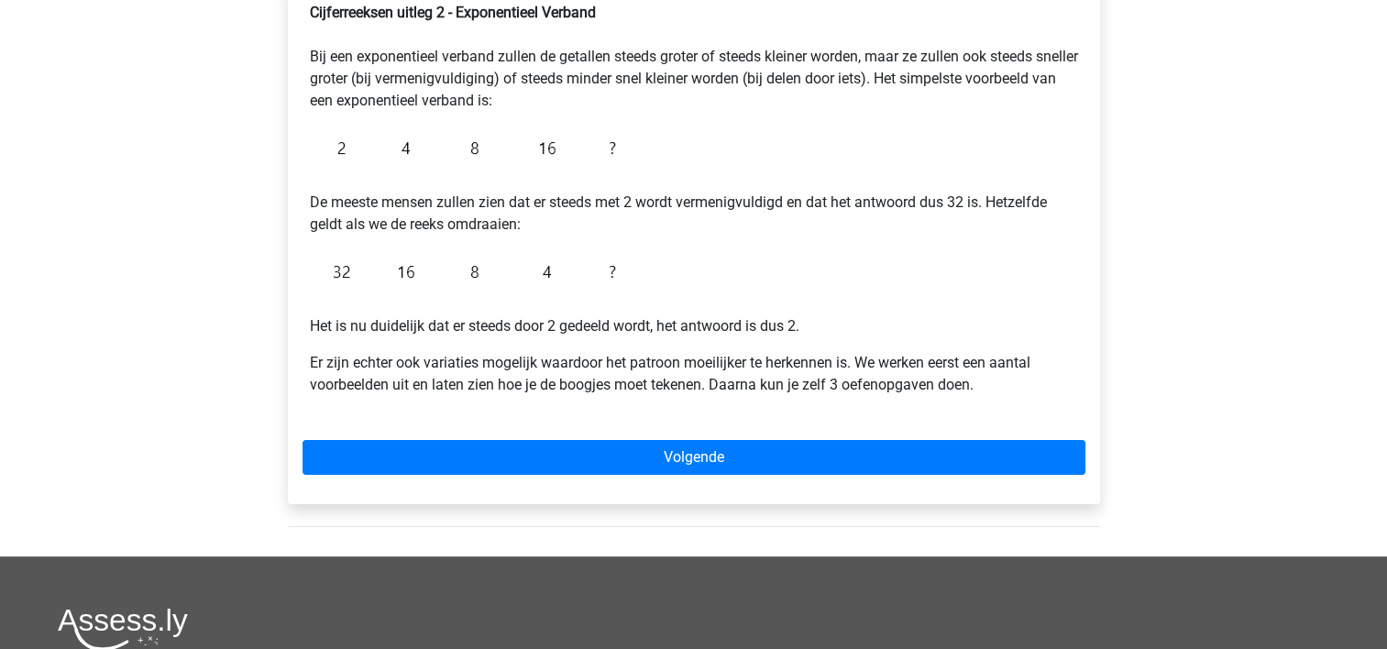
scroll to position [367, 0]
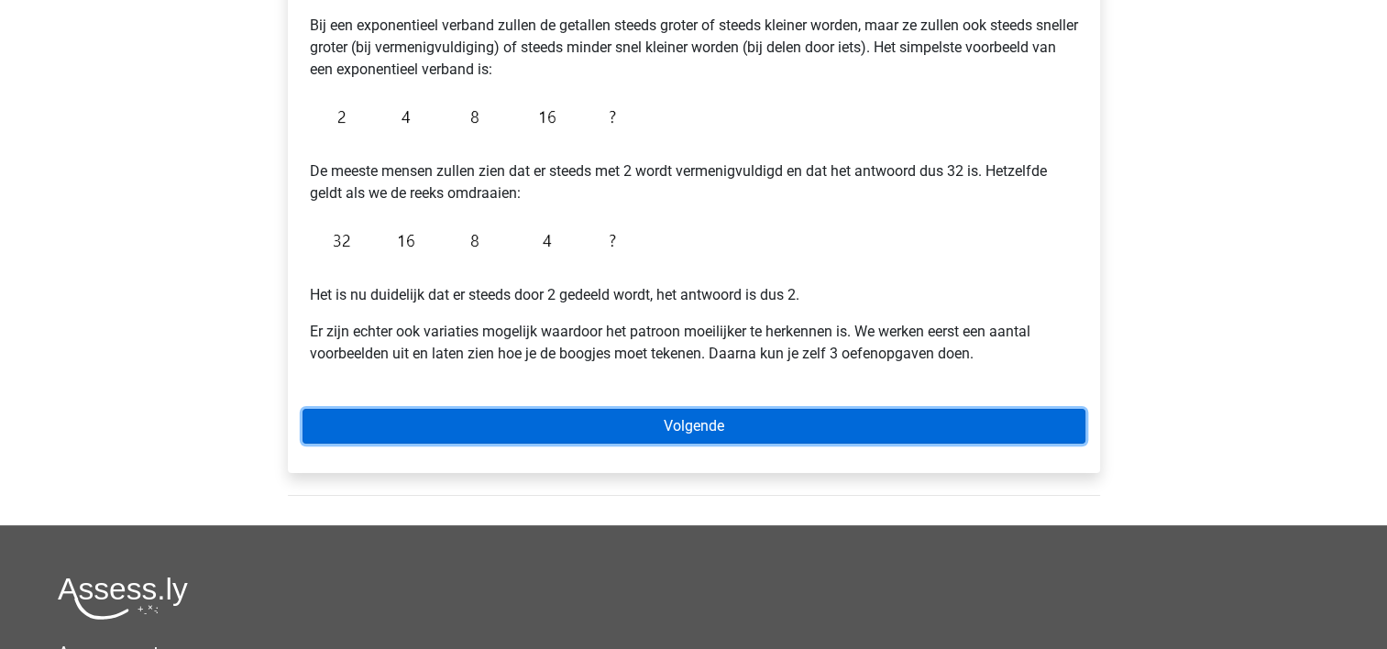
click at [726, 423] on link "Volgende" at bounding box center [694, 426] width 783 height 35
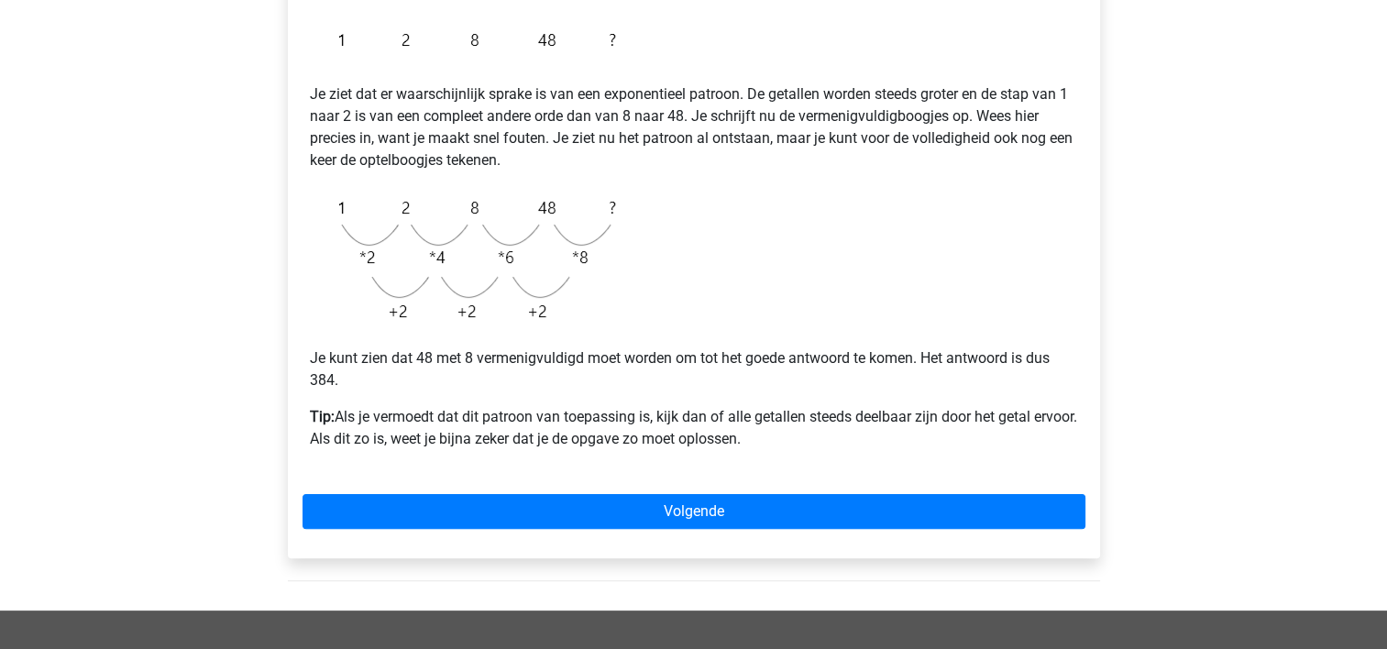
scroll to position [367, 0]
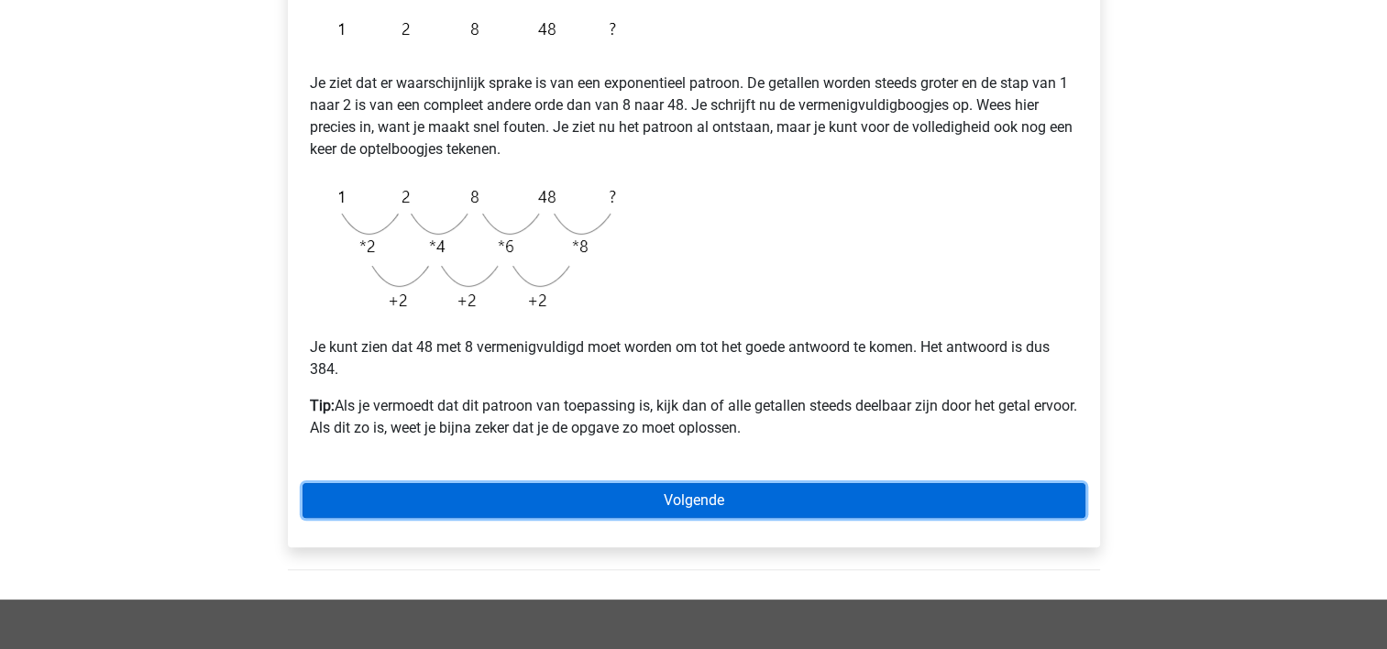
click at [722, 502] on link "Volgende" at bounding box center [694, 500] width 783 height 35
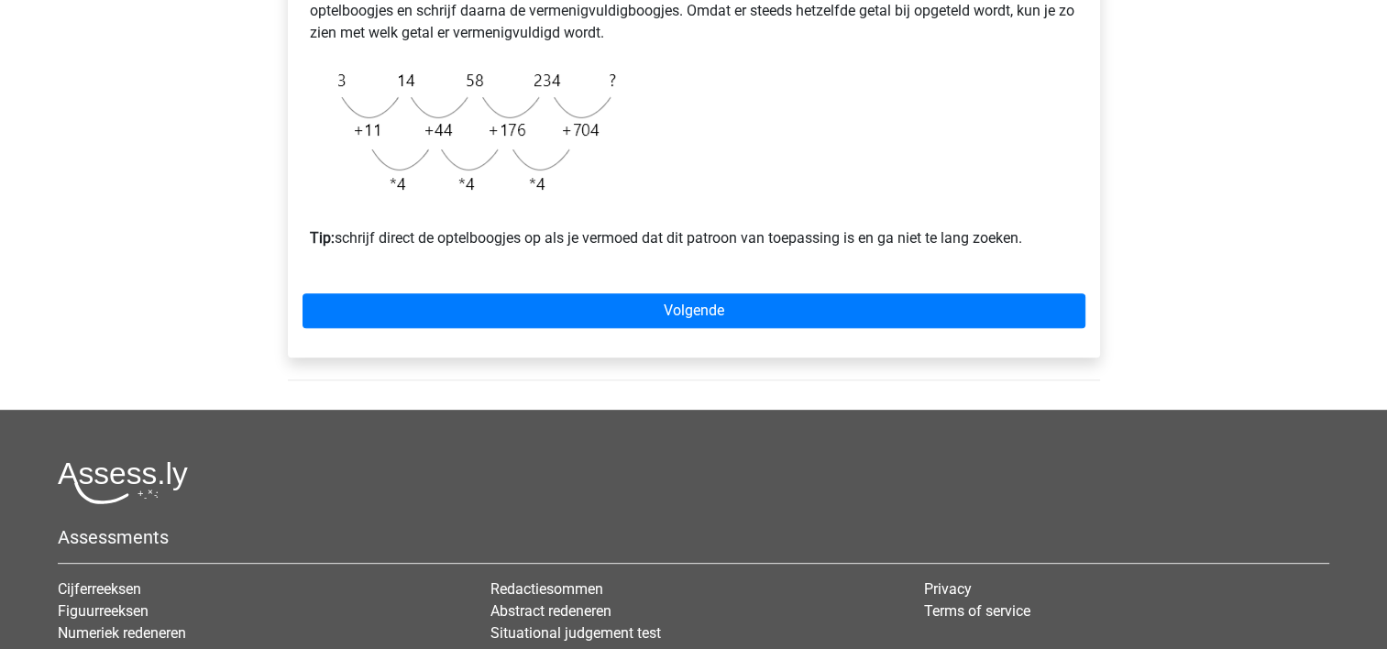
scroll to position [642, 0]
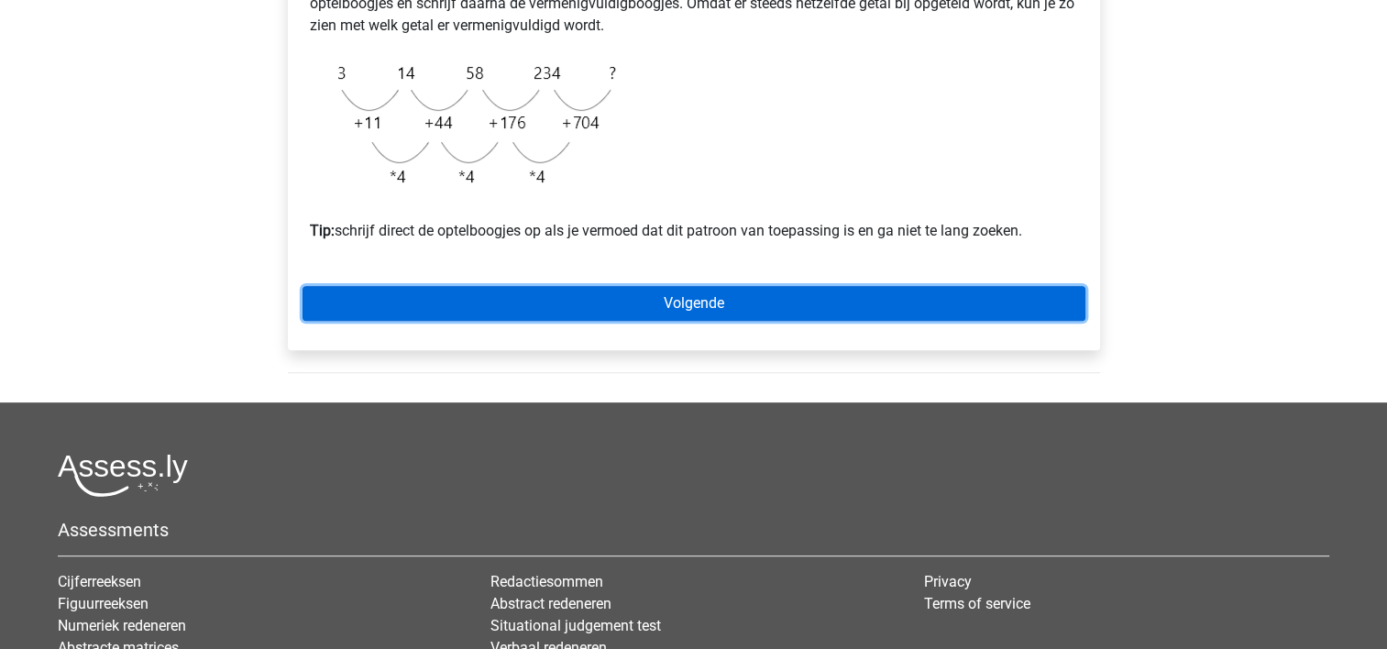
click at [730, 321] on link "Volgende" at bounding box center [694, 303] width 783 height 35
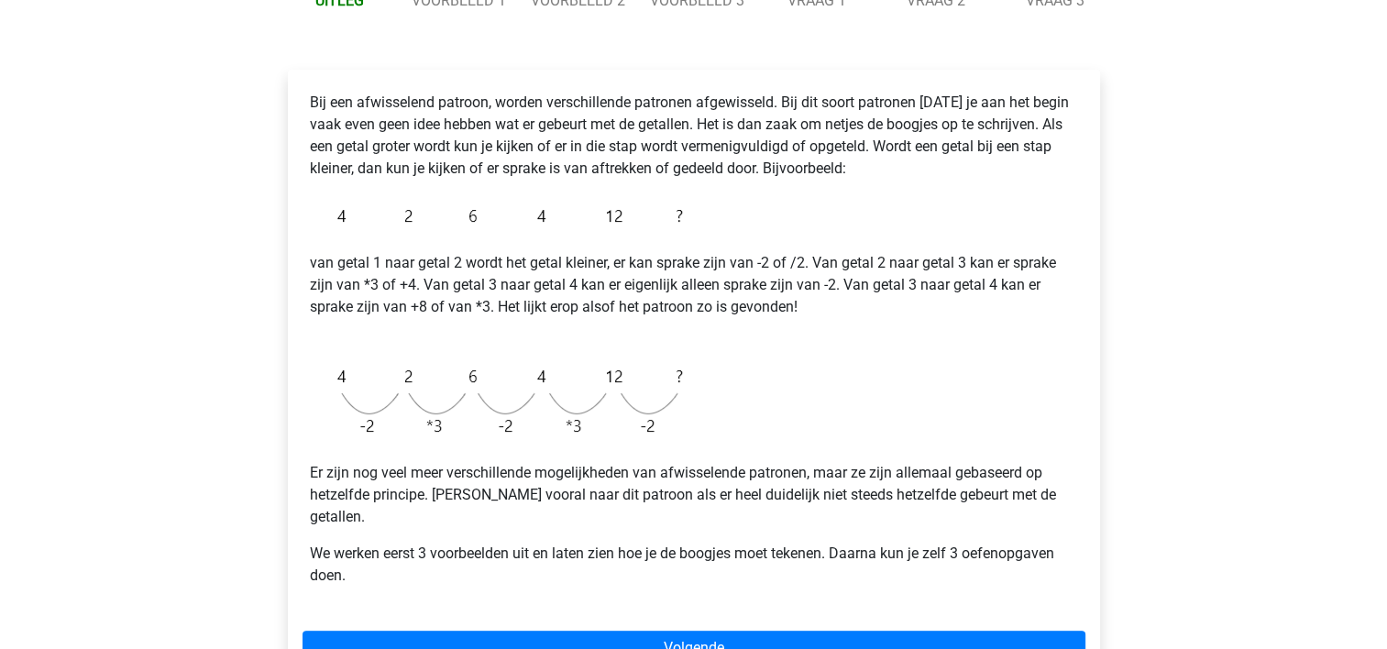
scroll to position [275, 0]
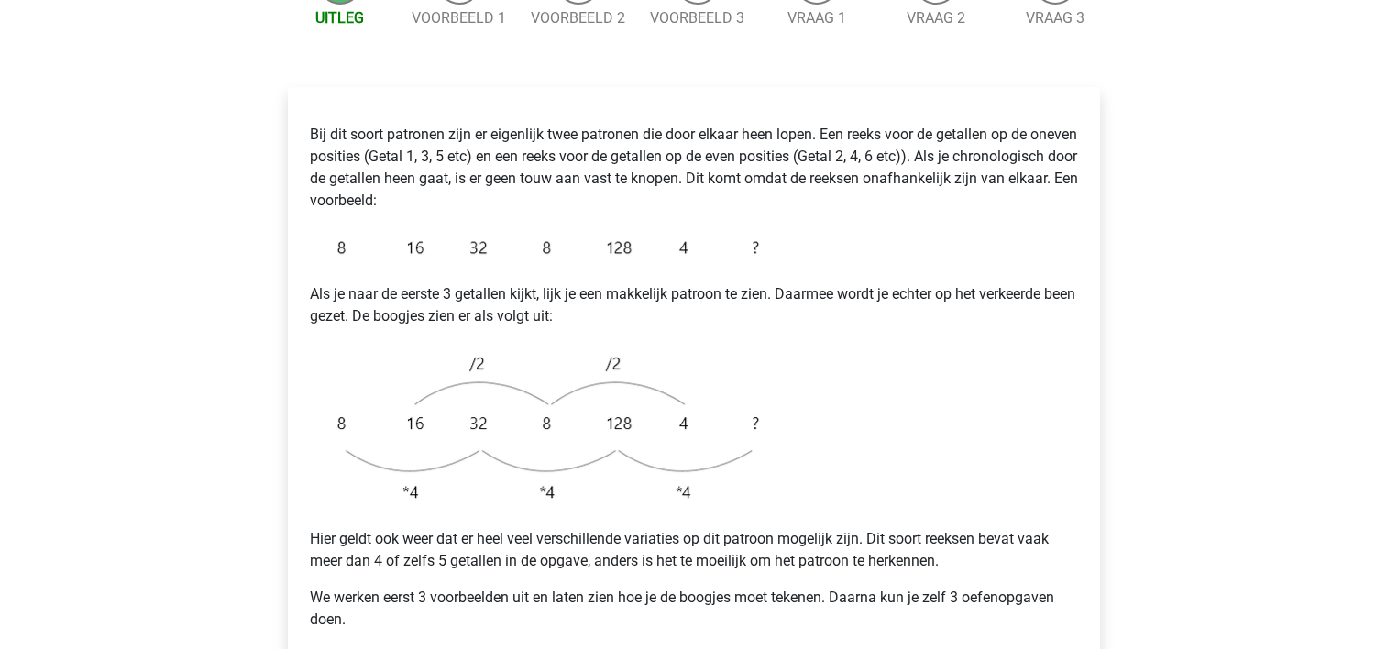
scroll to position [367, 0]
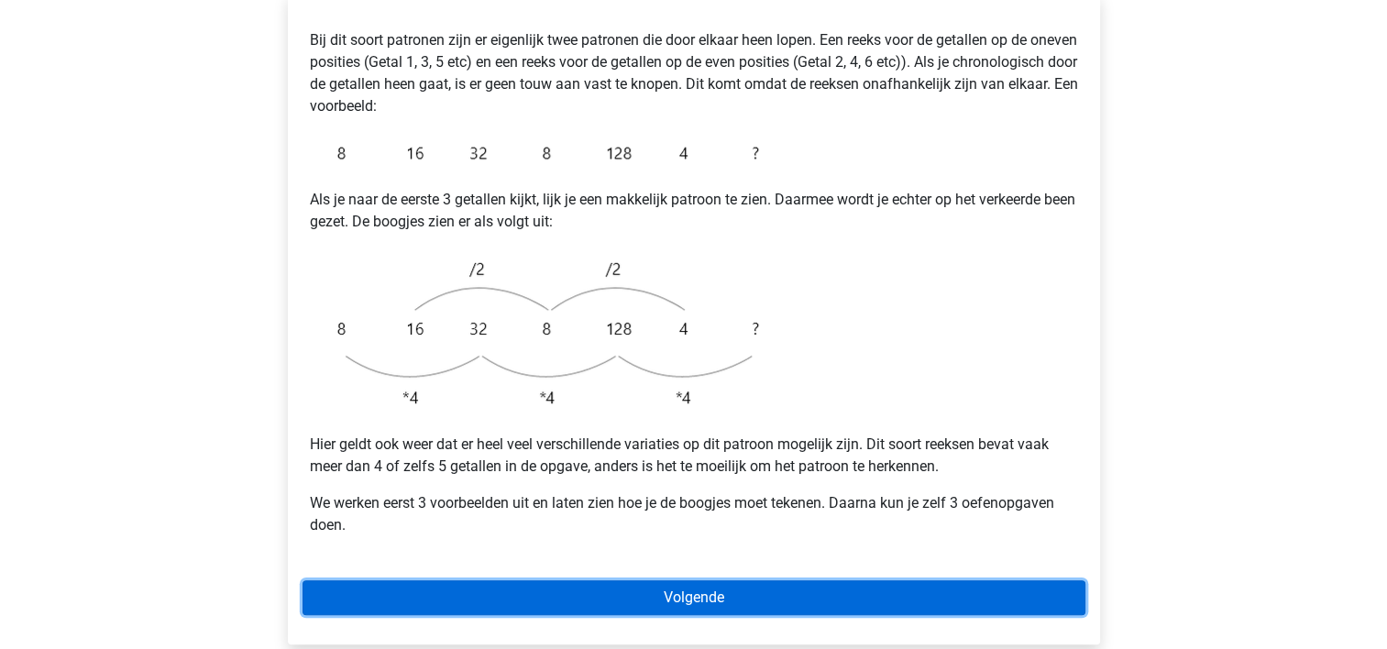
click at [687, 580] on link "Volgende" at bounding box center [694, 597] width 783 height 35
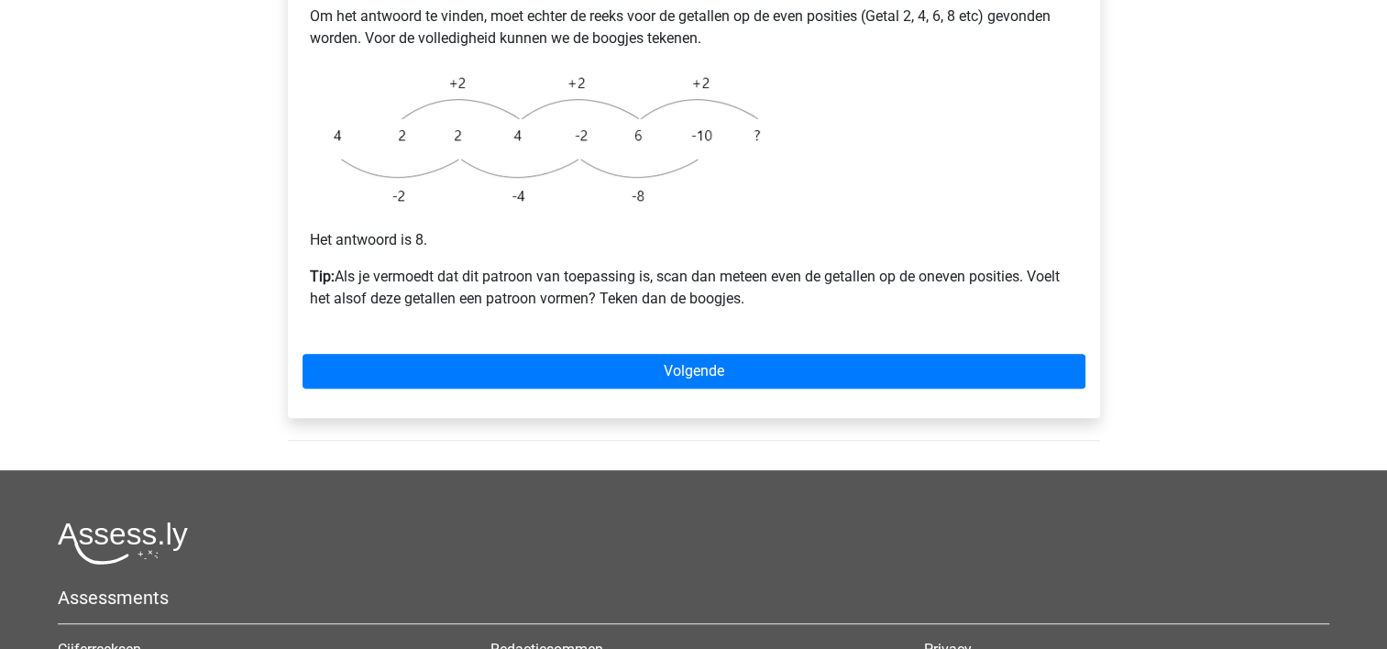
scroll to position [550, 0]
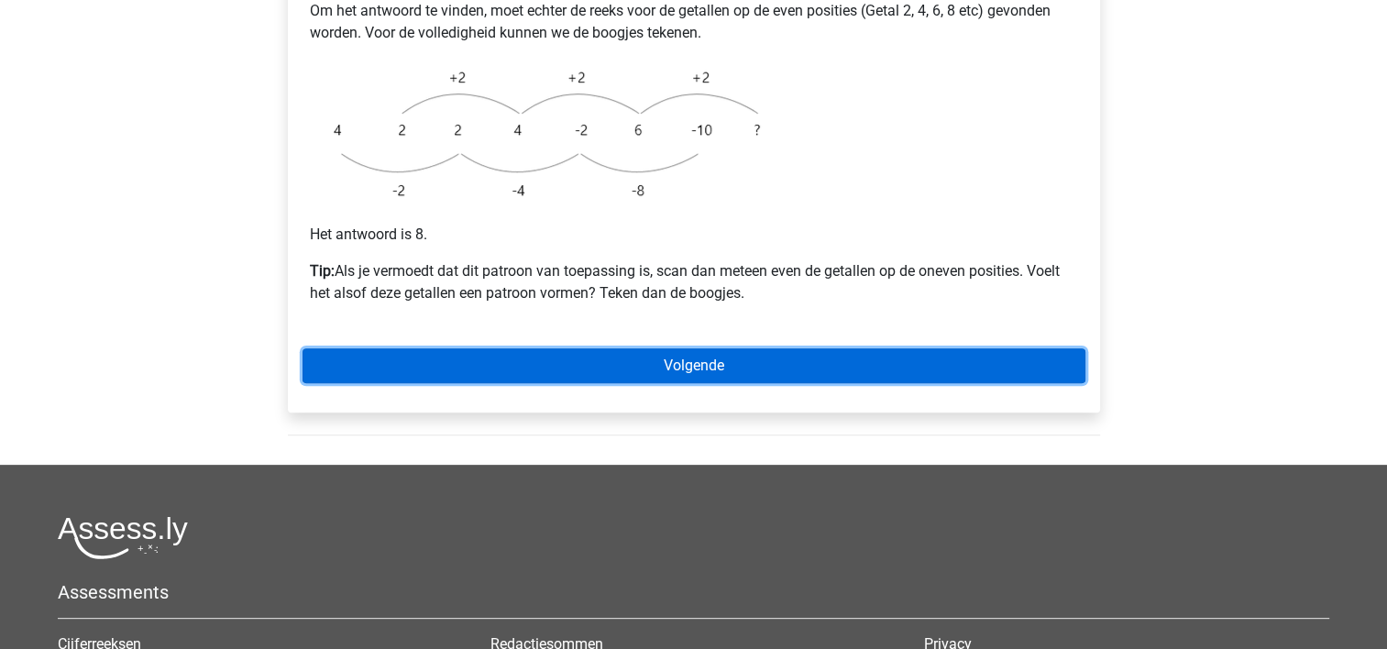
click at [678, 348] on link "Volgende" at bounding box center [694, 365] width 783 height 35
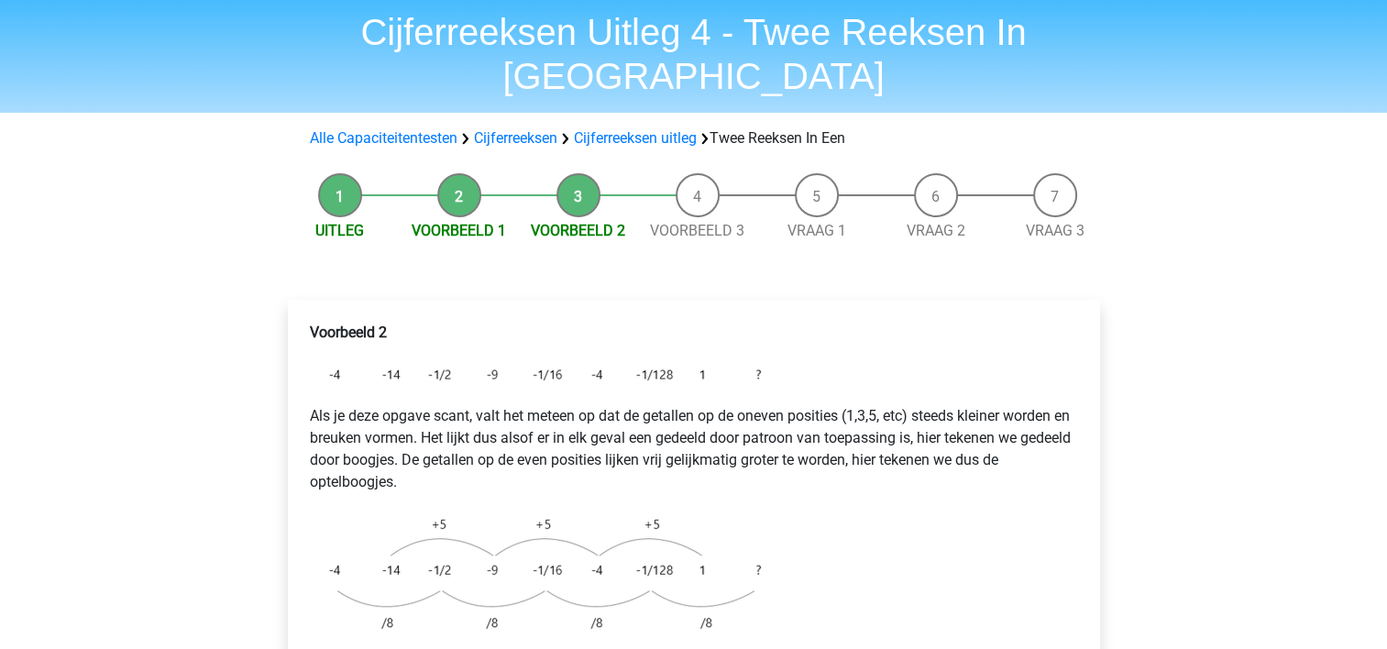
scroll to position [92, 0]
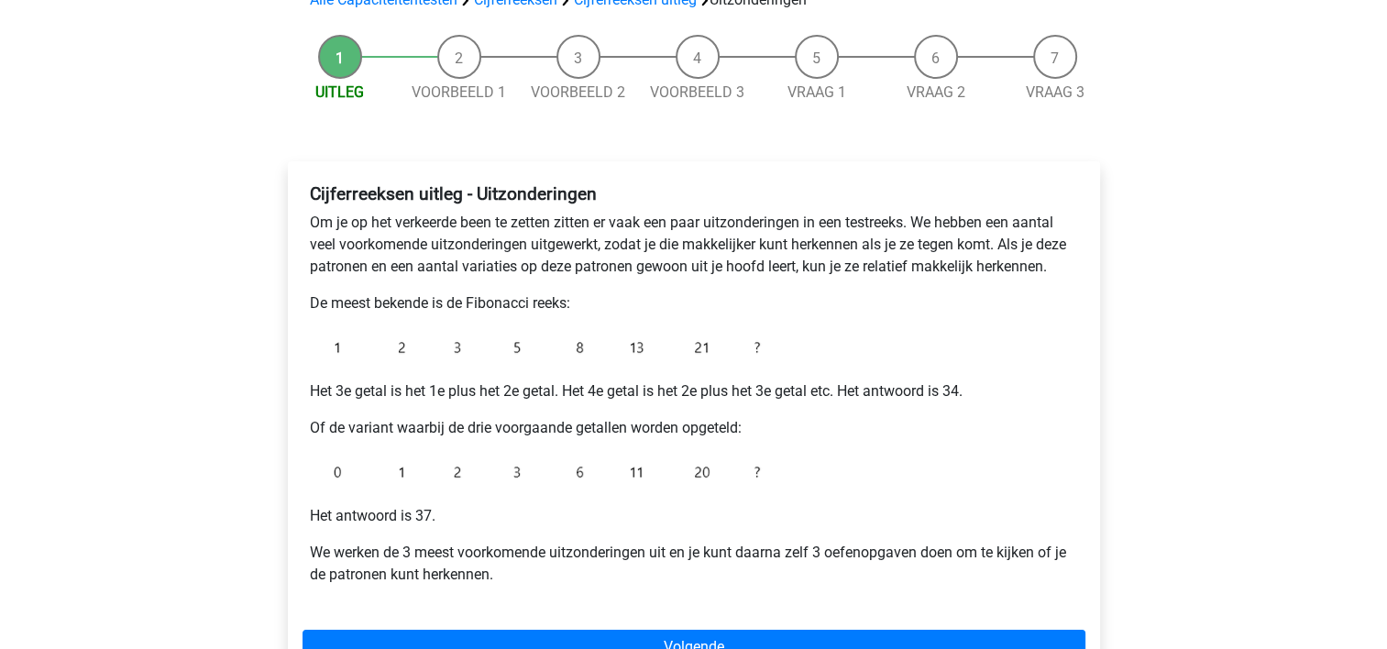
scroll to position [183, 0]
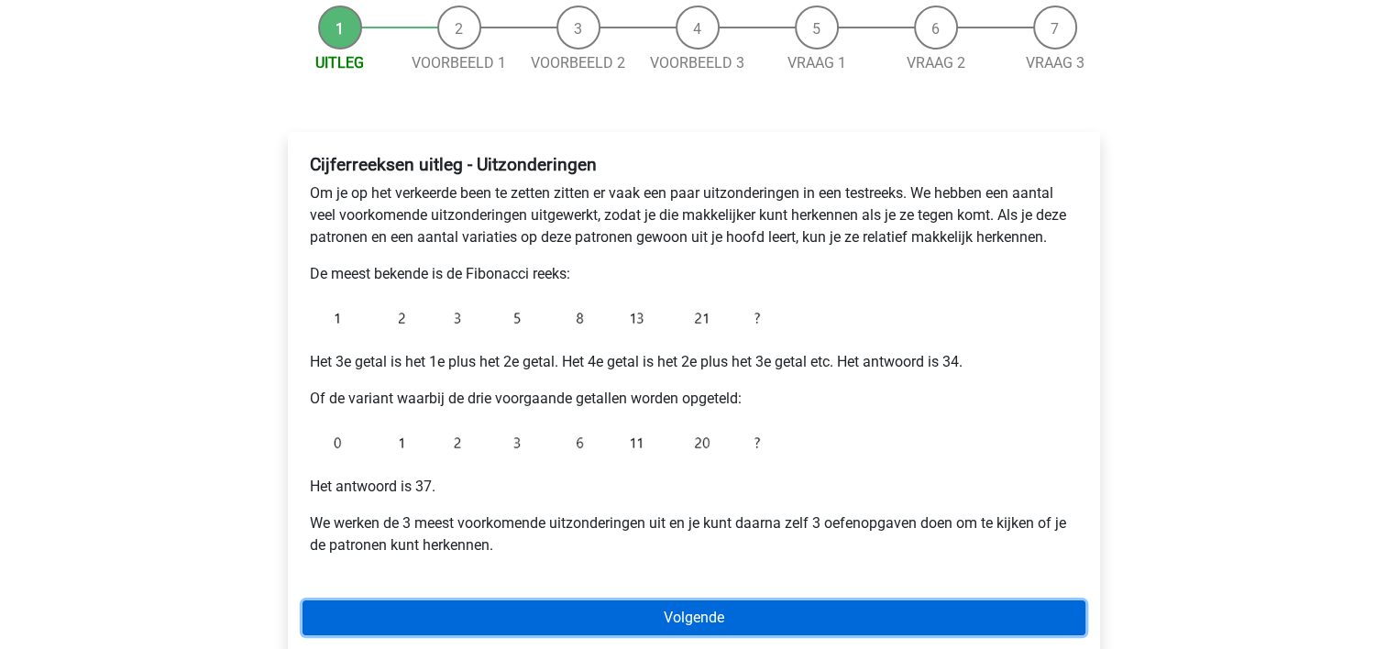
click at [686, 619] on link "Volgende" at bounding box center [694, 618] width 783 height 35
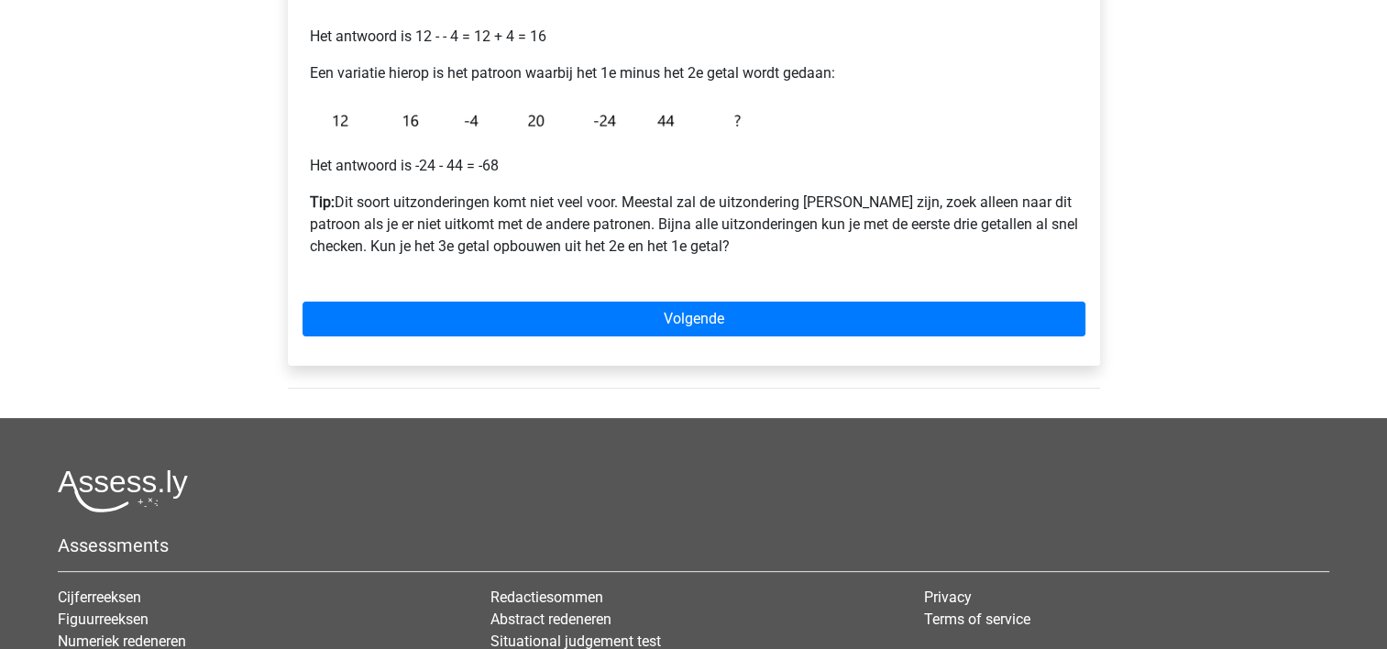
scroll to position [458, 0]
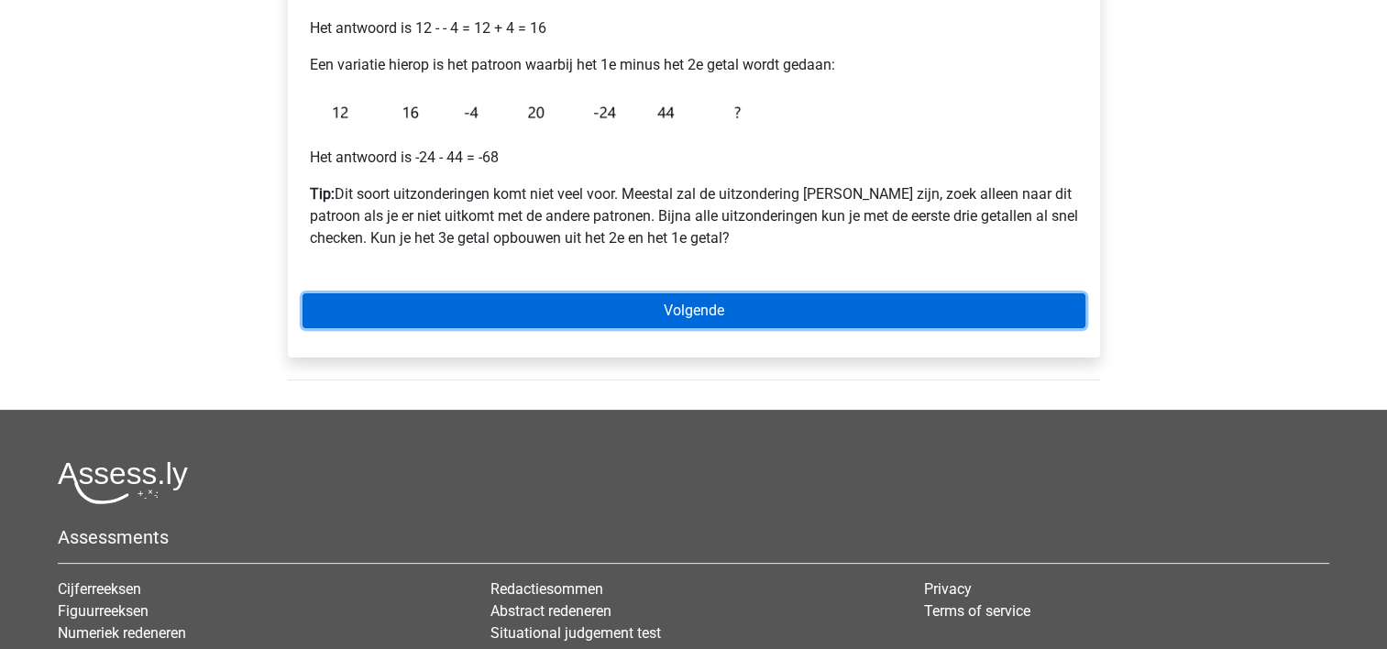
click at [682, 312] on link "Volgende" at bounding box center [694, 310] width 783 height 35
